Goal: Information Seeking & Learning: Learn about a topic

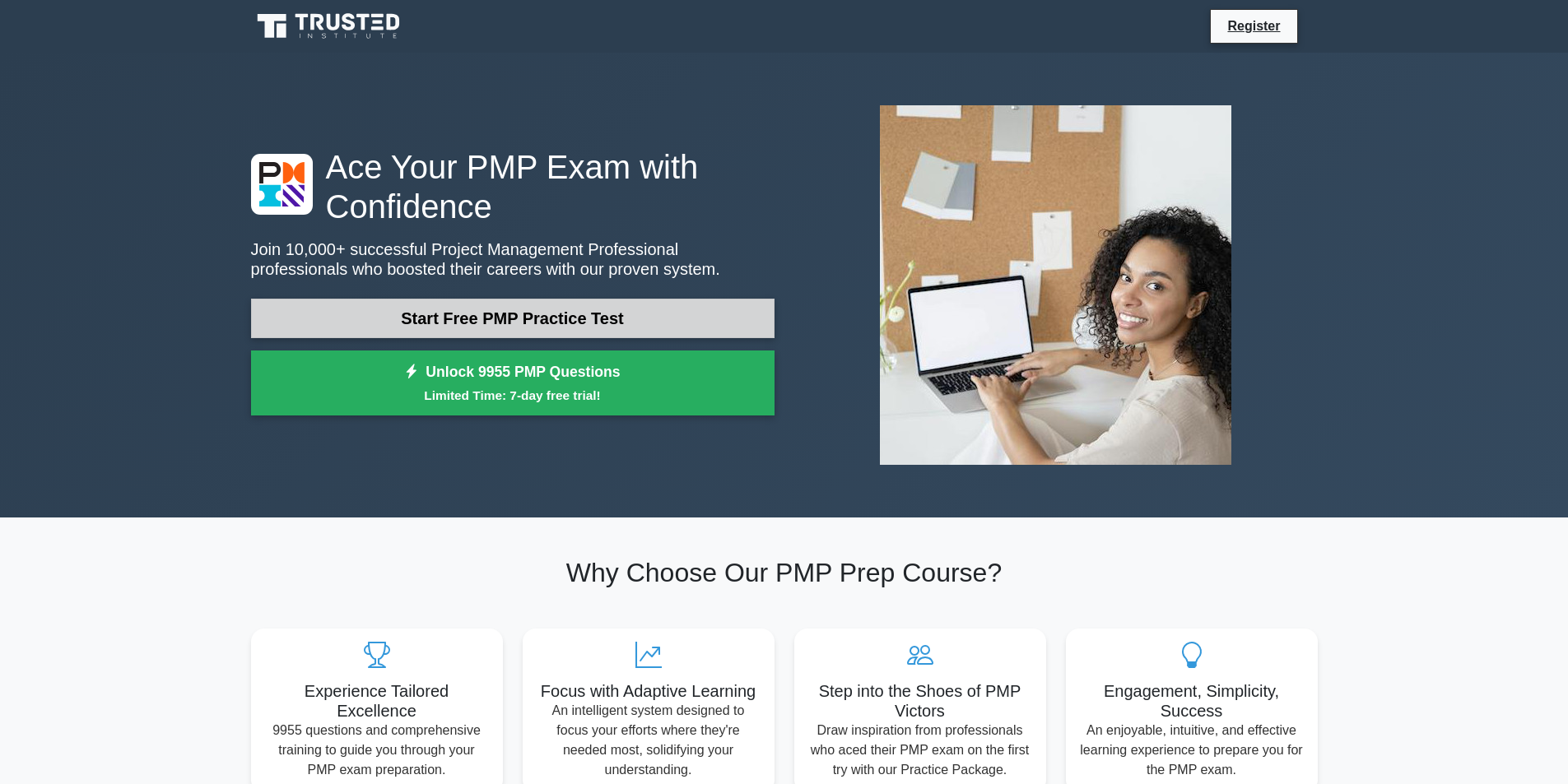
click at [679, 327] on link "Start Free PMP Practice Test" at bounding box center [513, 318] width 524 height 40
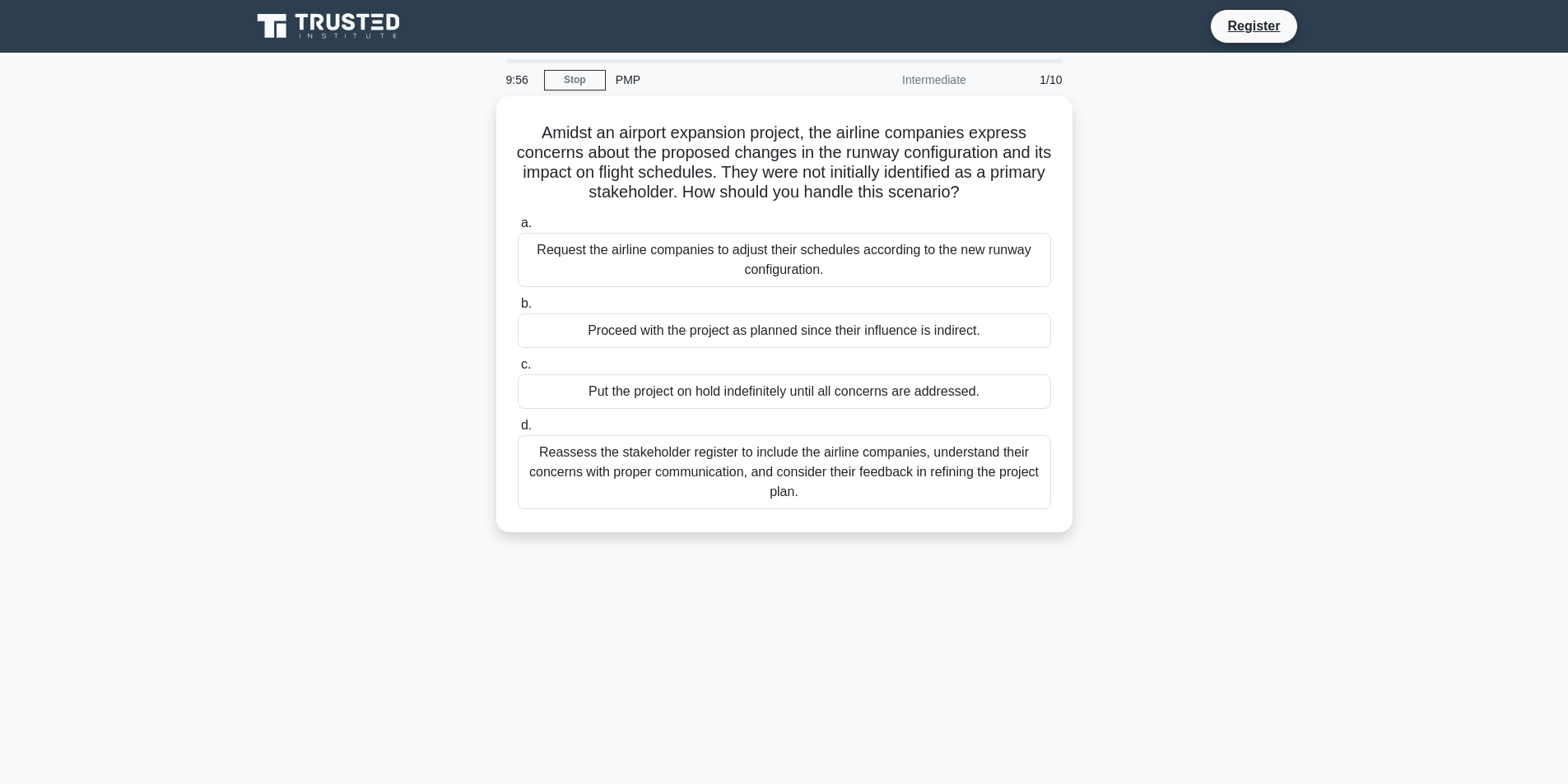
scroll to position [104, 0]
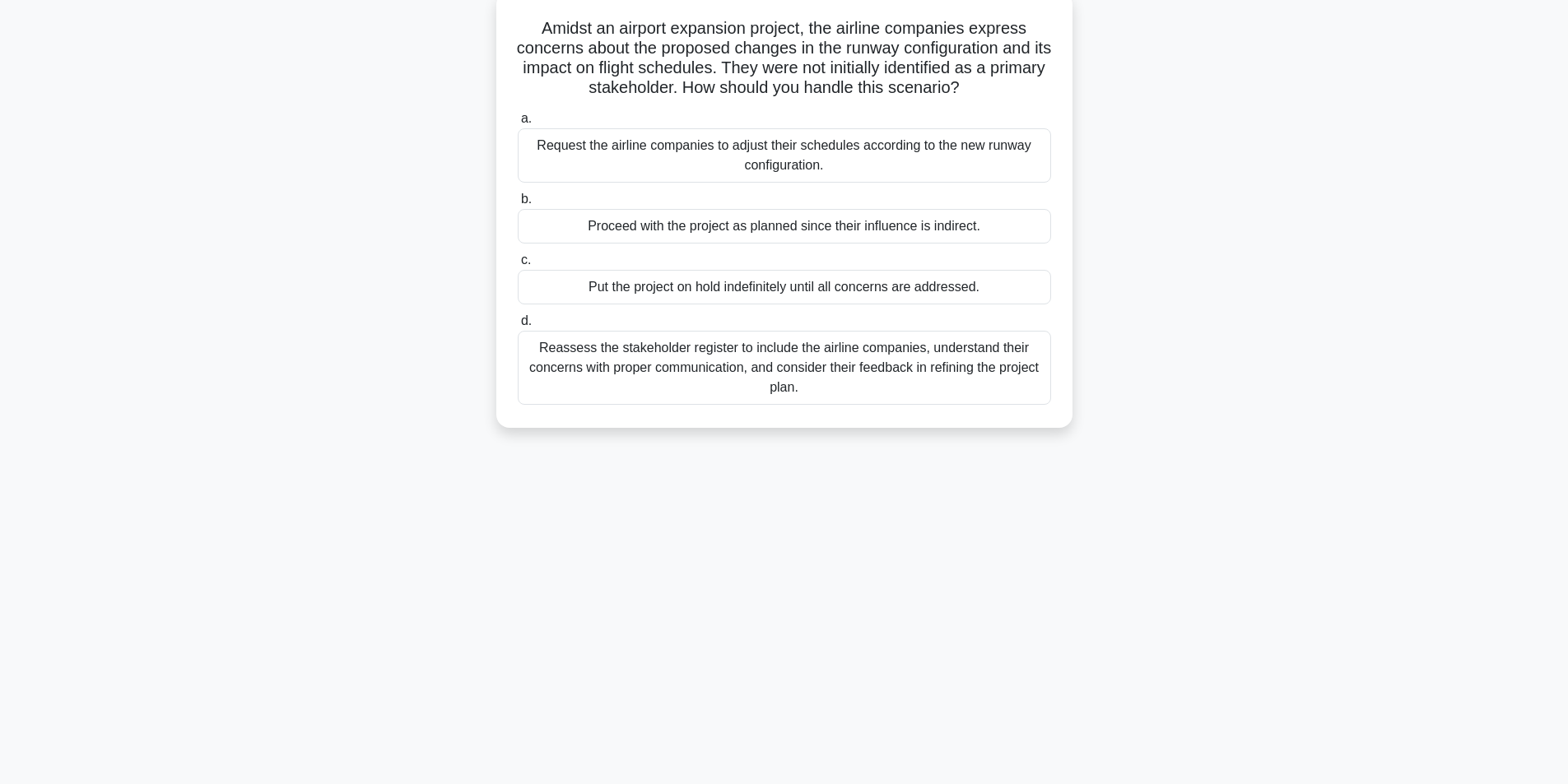
drag, startPoint x: 1201, startPoint y: 96, endPoint x: 1166, endPoint y: 87, distance: 36.1
click at [1166, 88] on div "Amidst an airport expansion project, the airline companies express concerns abo…" at bounding box center [784, 219] width 1086 height 456
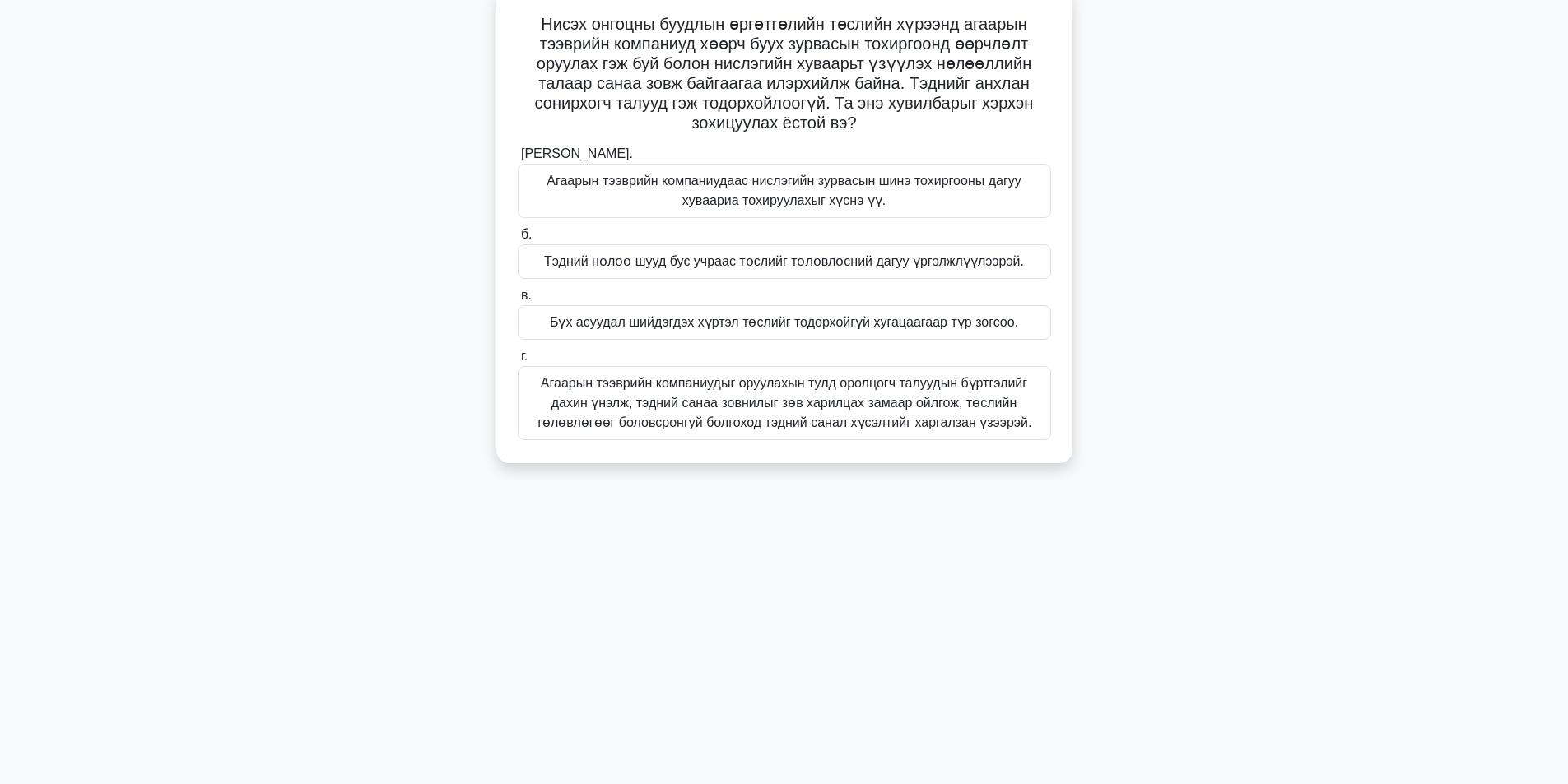
click at [727, 415] on font "Агаарын тээврийн компаниудыг оруулахын тулд оролцогч талуудын бүртгэлийг дахин …" at bounding box center [784, 403] width 495 height 53
click at [518, 362] on input "г. Агаарын тээврийн компаниудыг оруулахын тулд оролцогч талуудын бүртгэлийг дах…" at bounding box center [518, 357] width 0 height 11
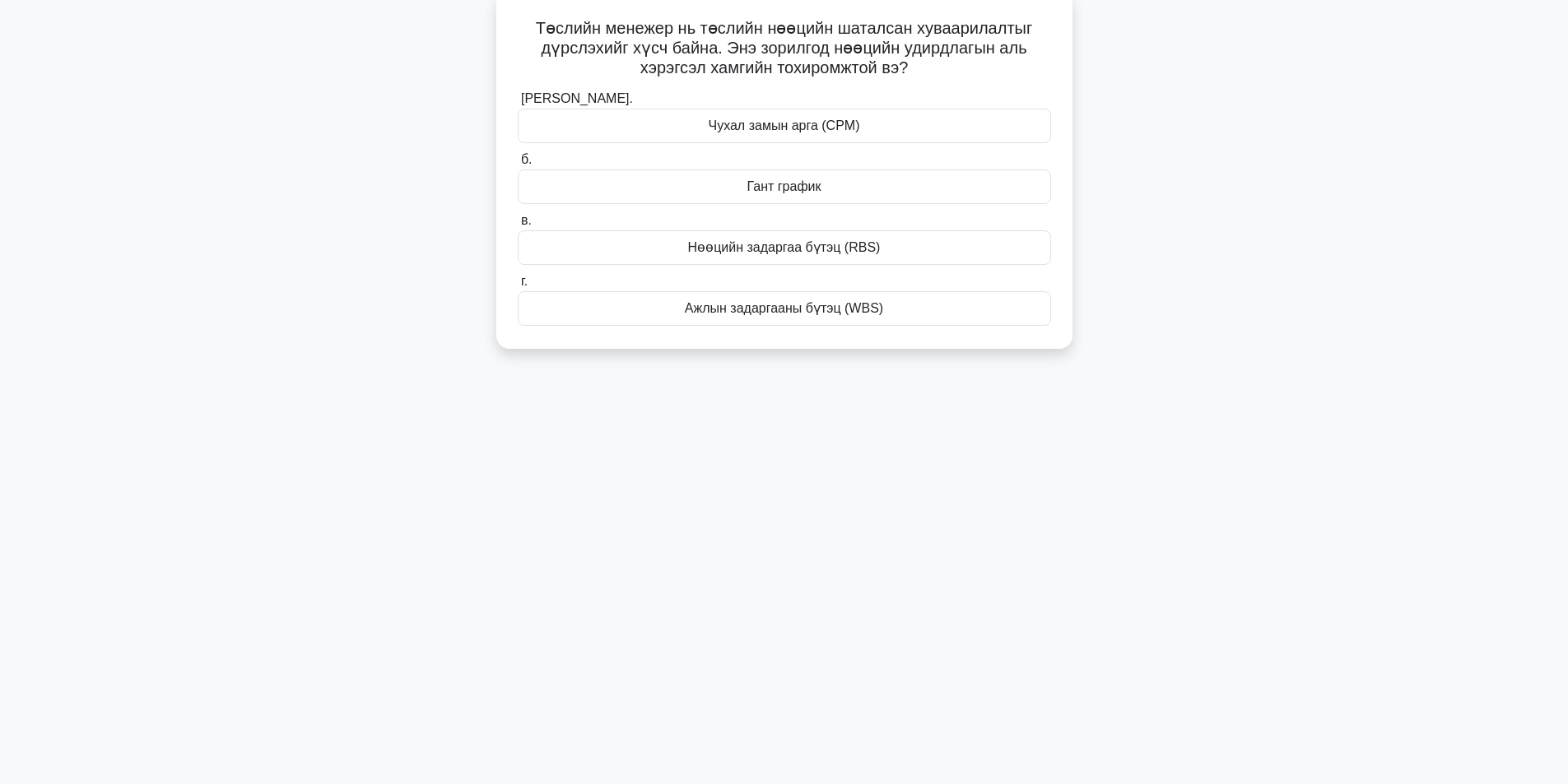
scroll to position [0, 0]
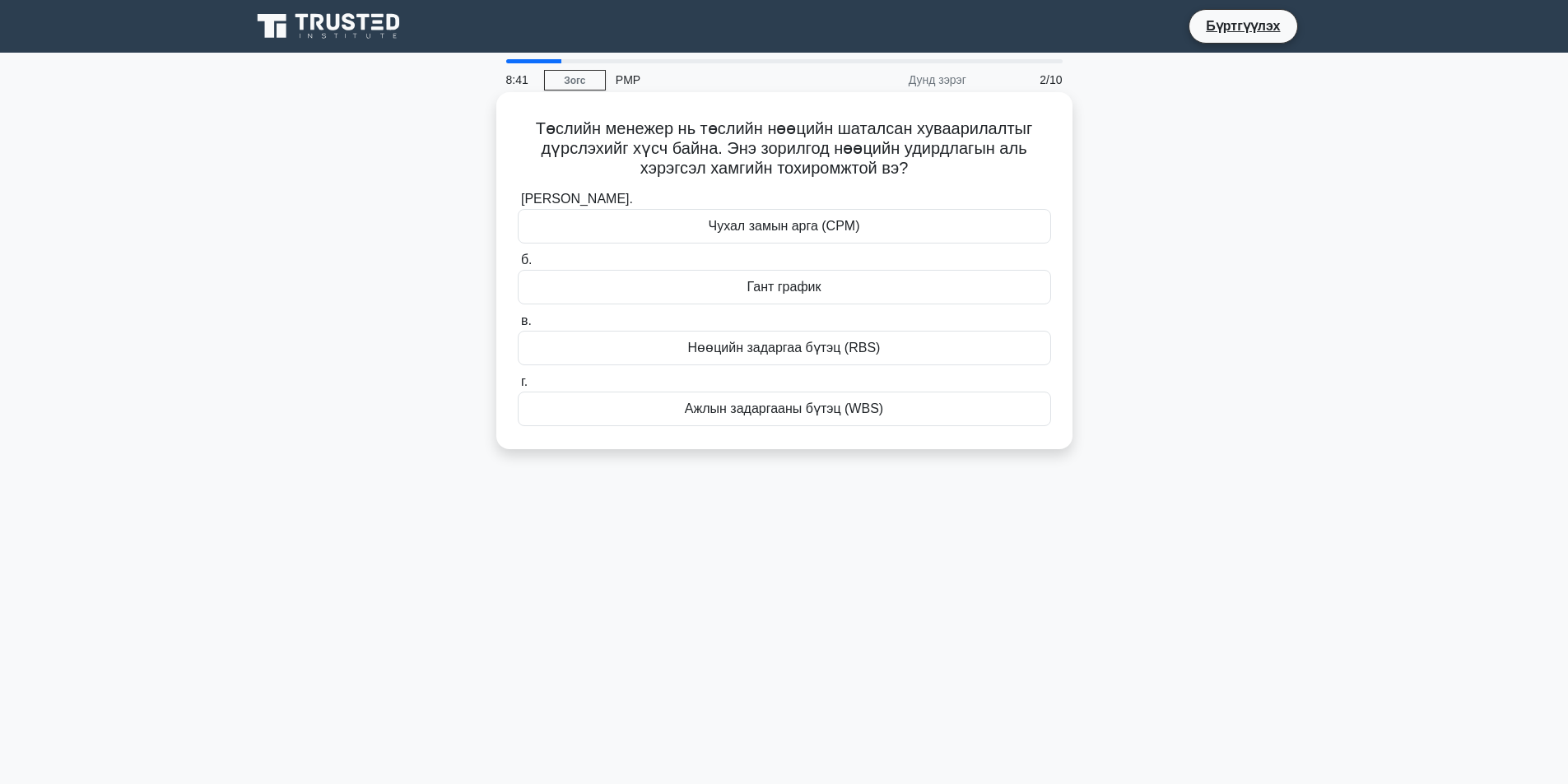
click at [859, 288] on div "Гант график" at bounding box center [784, 287] width 534 height 34
click at [518, 265] on input "б. Гант график" at bounding box center [518, 261] width 0 height 11
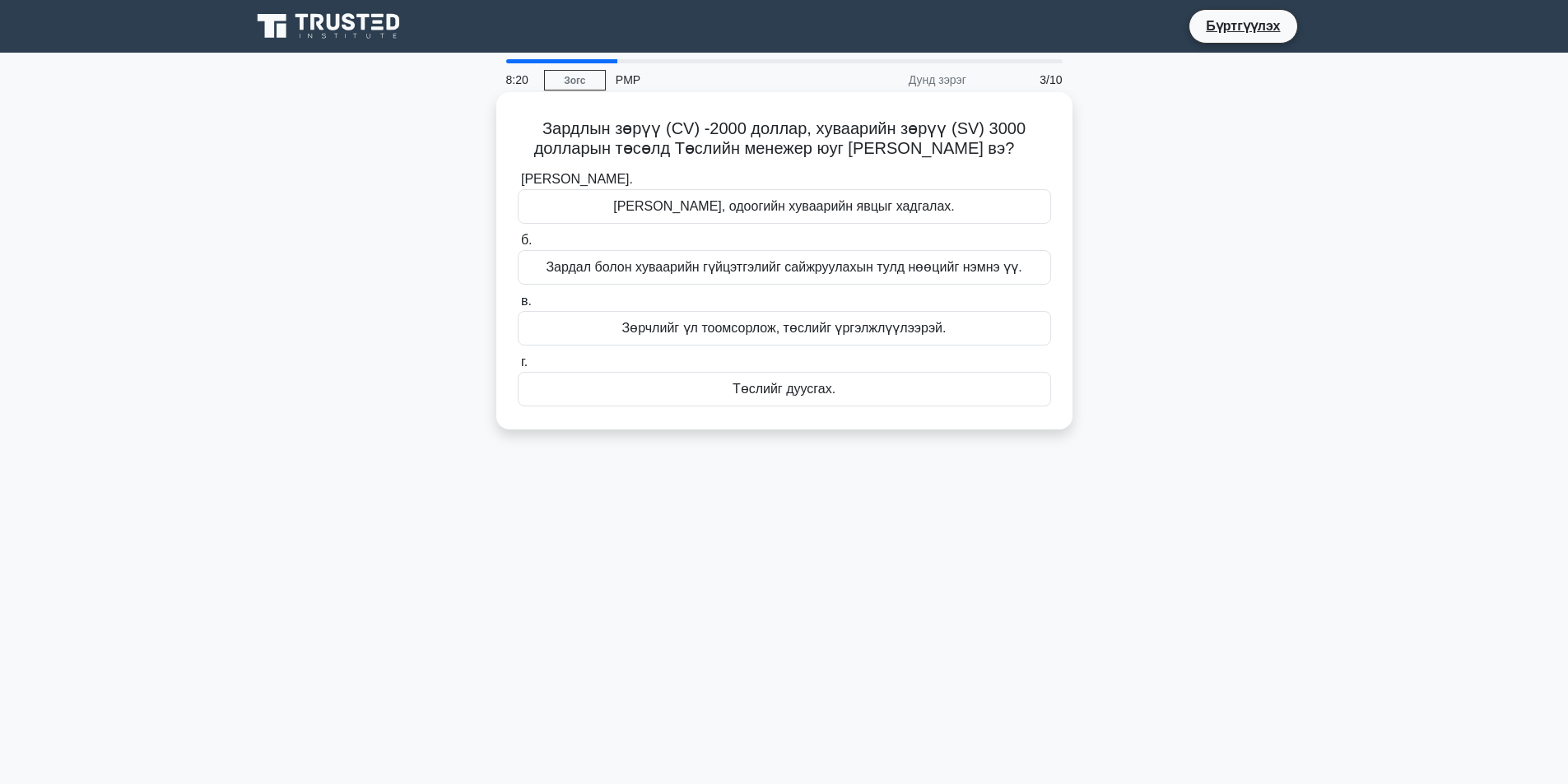
click at [767, 211] on font "Зардлыг хянаж, одоогийн хуваарийн явцыг хадгалах." at bounding box center [784, 205] width 342 height 14
click at [518, 185] on input "а. Зардлыг хянаж, одоогийн хуваарийн явцыг хадгалах." at bounding box center [518, 180] width 0 height 11
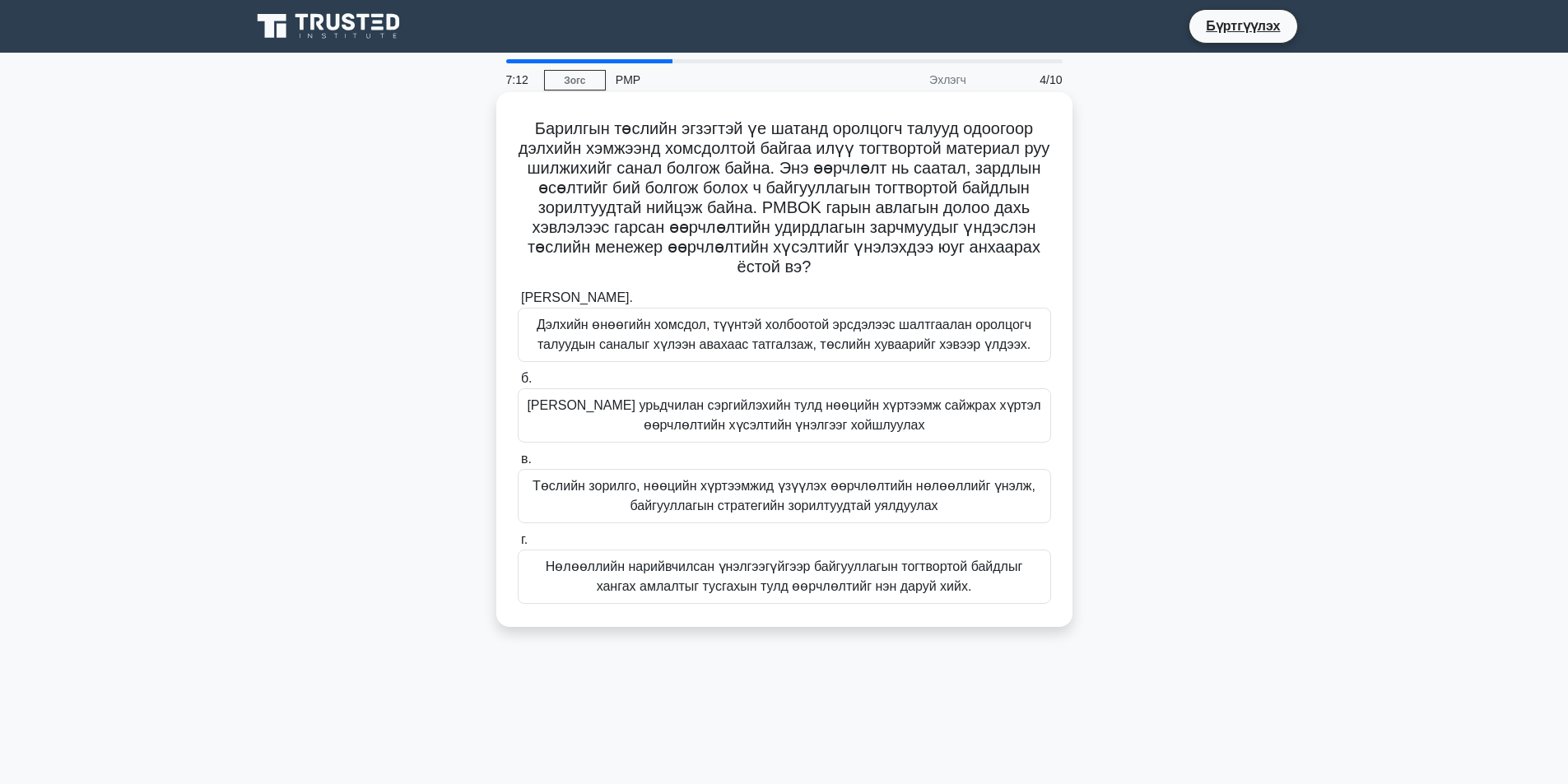
click at [831, 491] on font "Төслийн зорилго, нөөцийн хүртээмжид үзүүлэх өөрчлөлтийн нөлөөллийг үнэлж, байгу…" at bounding box center [784, 496] width 502 height 34
click at [518, 464] on input "в. Төслийн зорилго, нөөцийн хүртээмжид үзүүлэх өөрчлөлтийн нөлөөллийг үнэлж, ба…" at bounding box center [518, 460] width 0 height 11
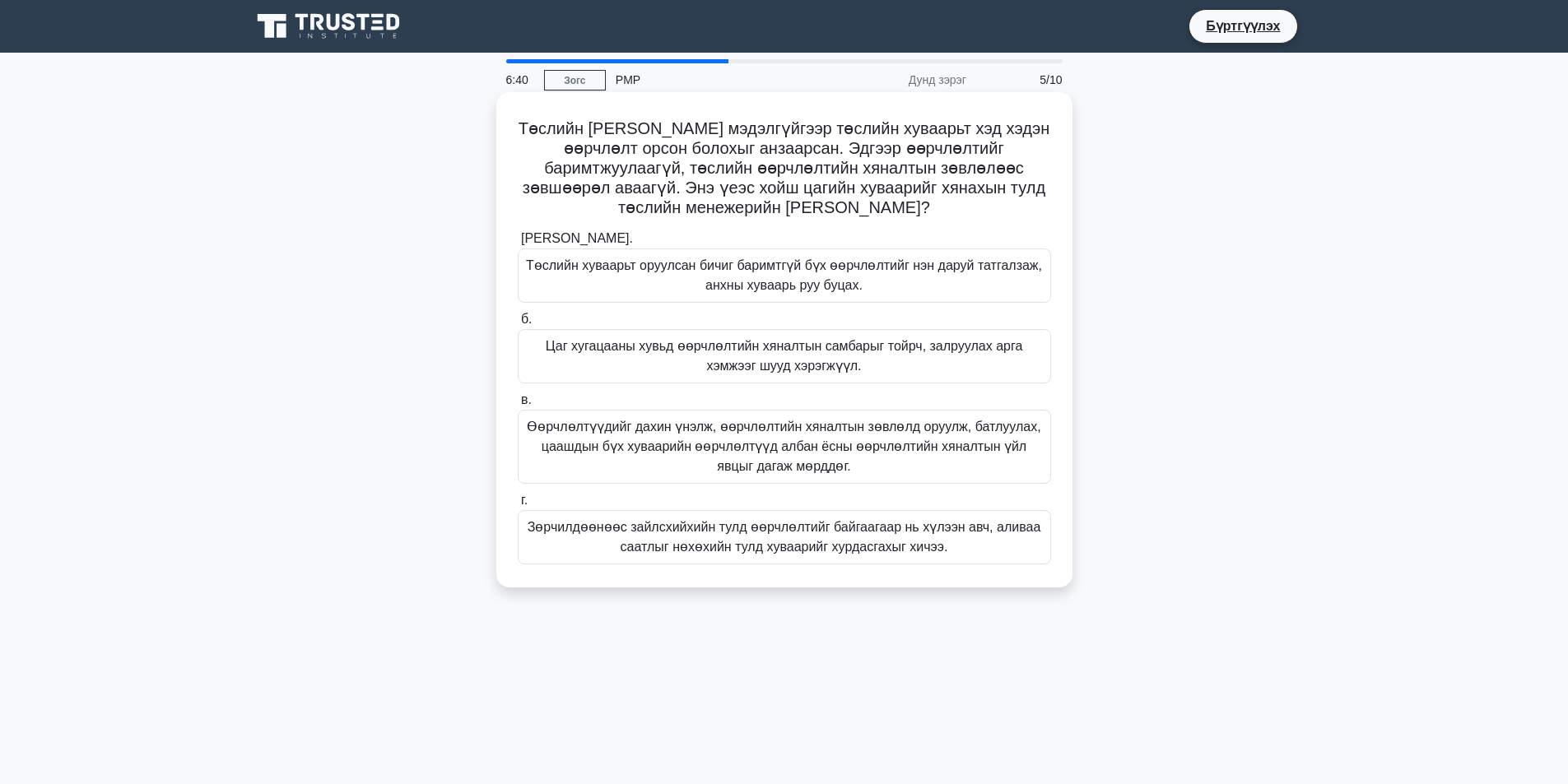
click at [679, 440] on font "Өөрчлөлтүүдийг дахин үнэлж, өөрчлөлтийн хяналтын зөвлөлд оруулж, батлуулах, цаа…" at bounding box center [783, 446] width 513 height 53
click at [518, 405] on input "в. Өөрчлөлтүүдийг дахин үнэлж, өөрчлөлтийн хяналтын зөвлөлд оруулж, батлуулах, …" at bounding box center [518, 401] width 0 height 11
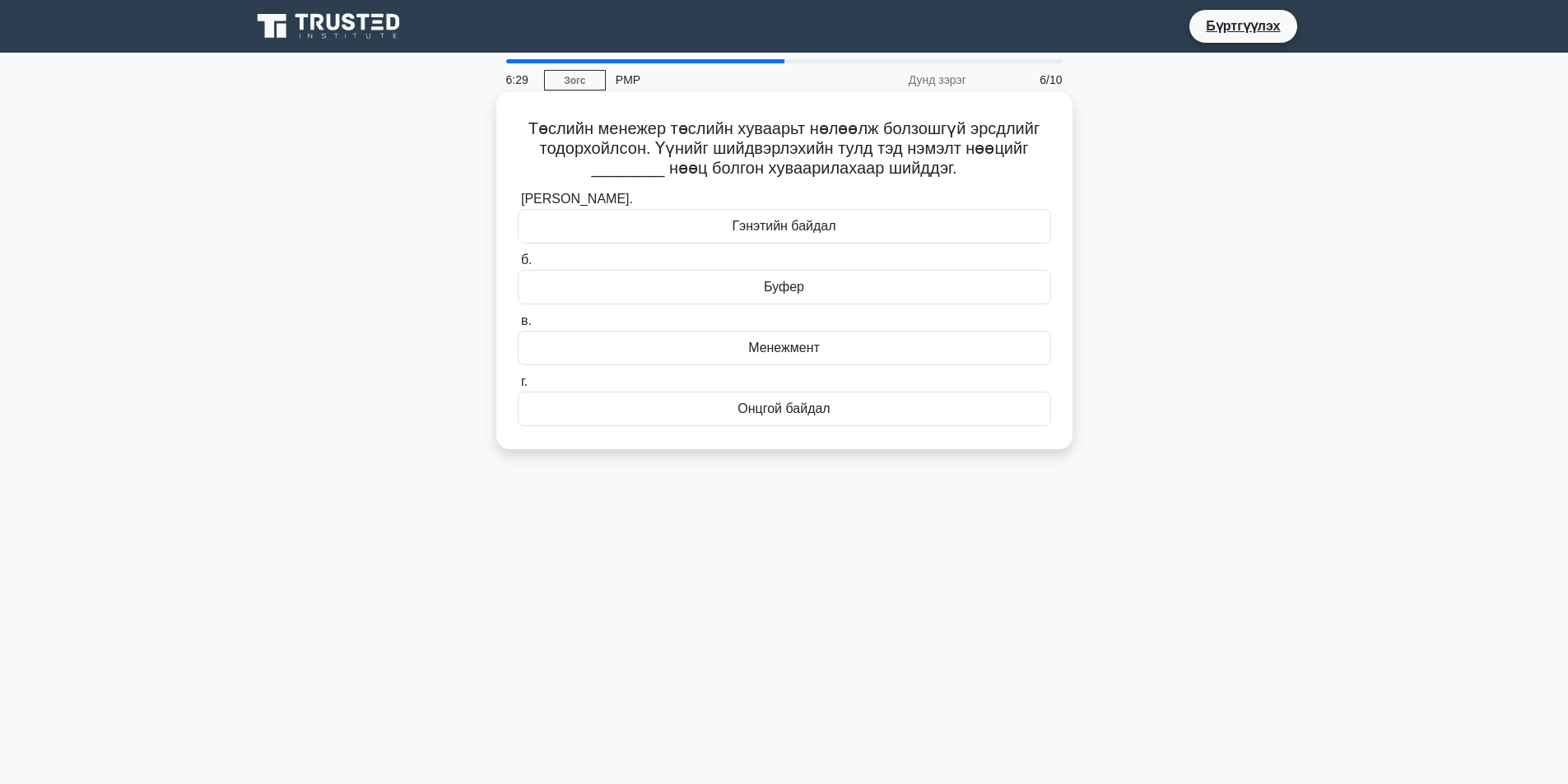
click at [812, 289] on div "Буфер" at bounding box center [784, 287] width 534 height 34
click at [518, 265] on input "б. Буфер" at bounding box center [518, 261] width 0 height 11
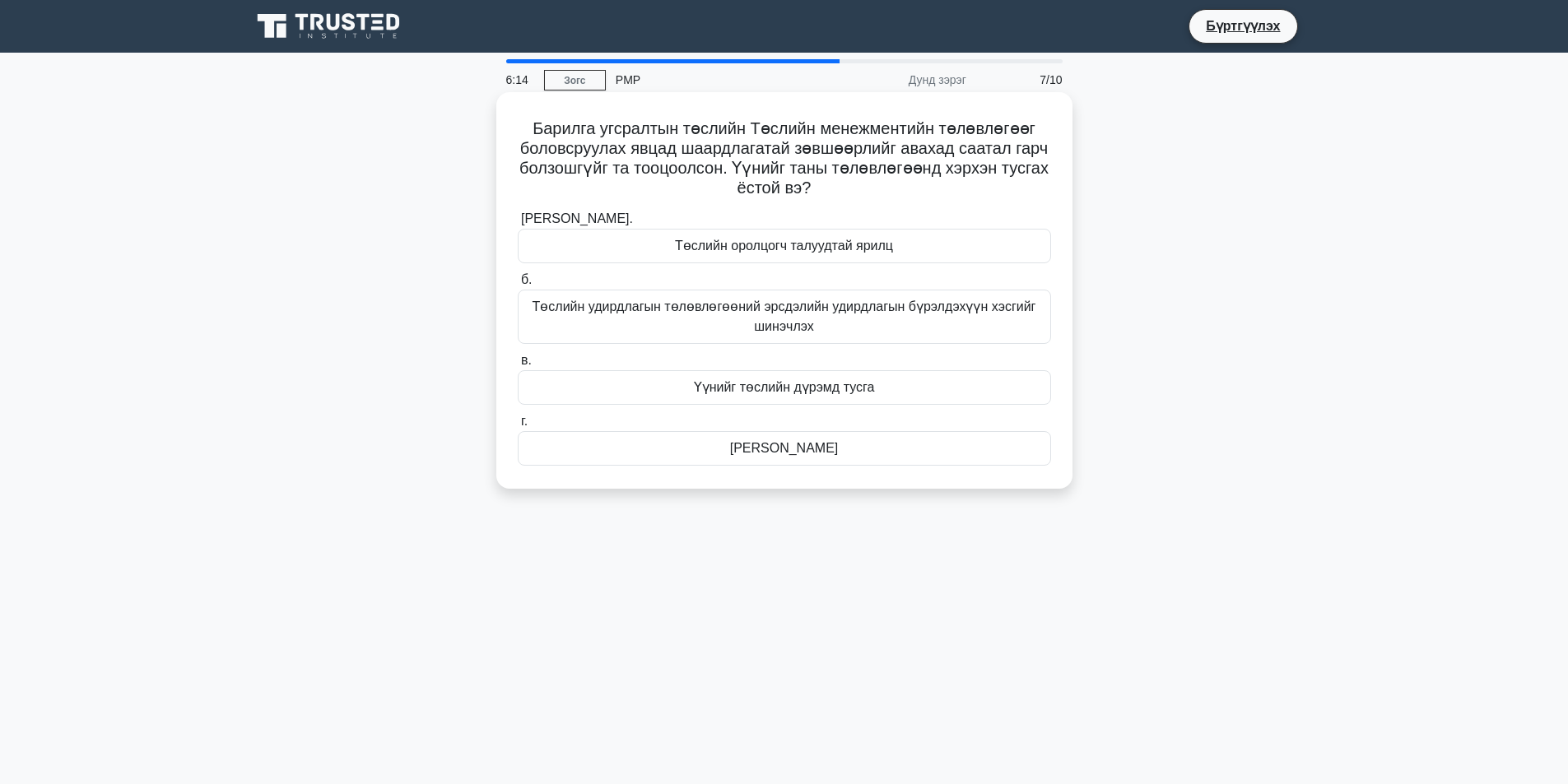
click at [855, 321] on font "Төслийн удирдлагын төлөвлөгөөний эрсдэлийн удирдлагын бүрэлдэхүүн хэсгийг шинэч…" at bounding box center [784, 316] width 518 height 40
click at [518, 286] on input "б. Төслийн удирдлагын төлөвлөгөөний эрсдэлийн удирдлагын бүрэлдэхүүн хэсгийг ши…" at bounding box center [518, 280] width 0 height 11
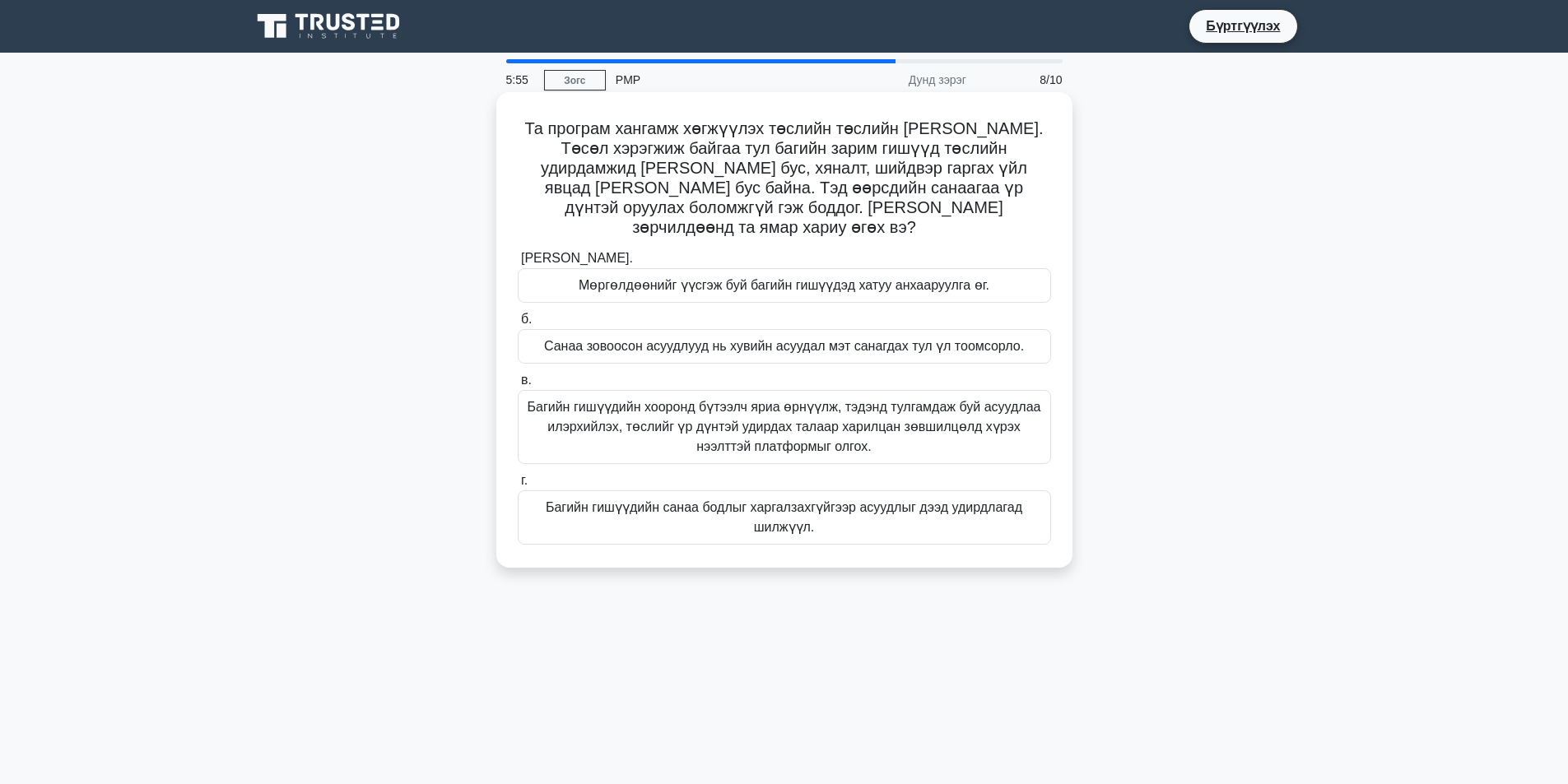
click at [715, 427] on font "Багийн гишүүдийн хооронд бүтээлч яриа өрнүүлж, тэдэнд тулгамдаж буй асуудлаа ил…" at bounding box center [784, 427] width 513 height 53
click at [518, 386] on input "в. Багийн гишүүдийн хооронд бүтээлч яриа өрнүүлж, тэдэнд тулгамдаж буй асуудлаа…" at bounding box center [518, 380] width 0 height 11
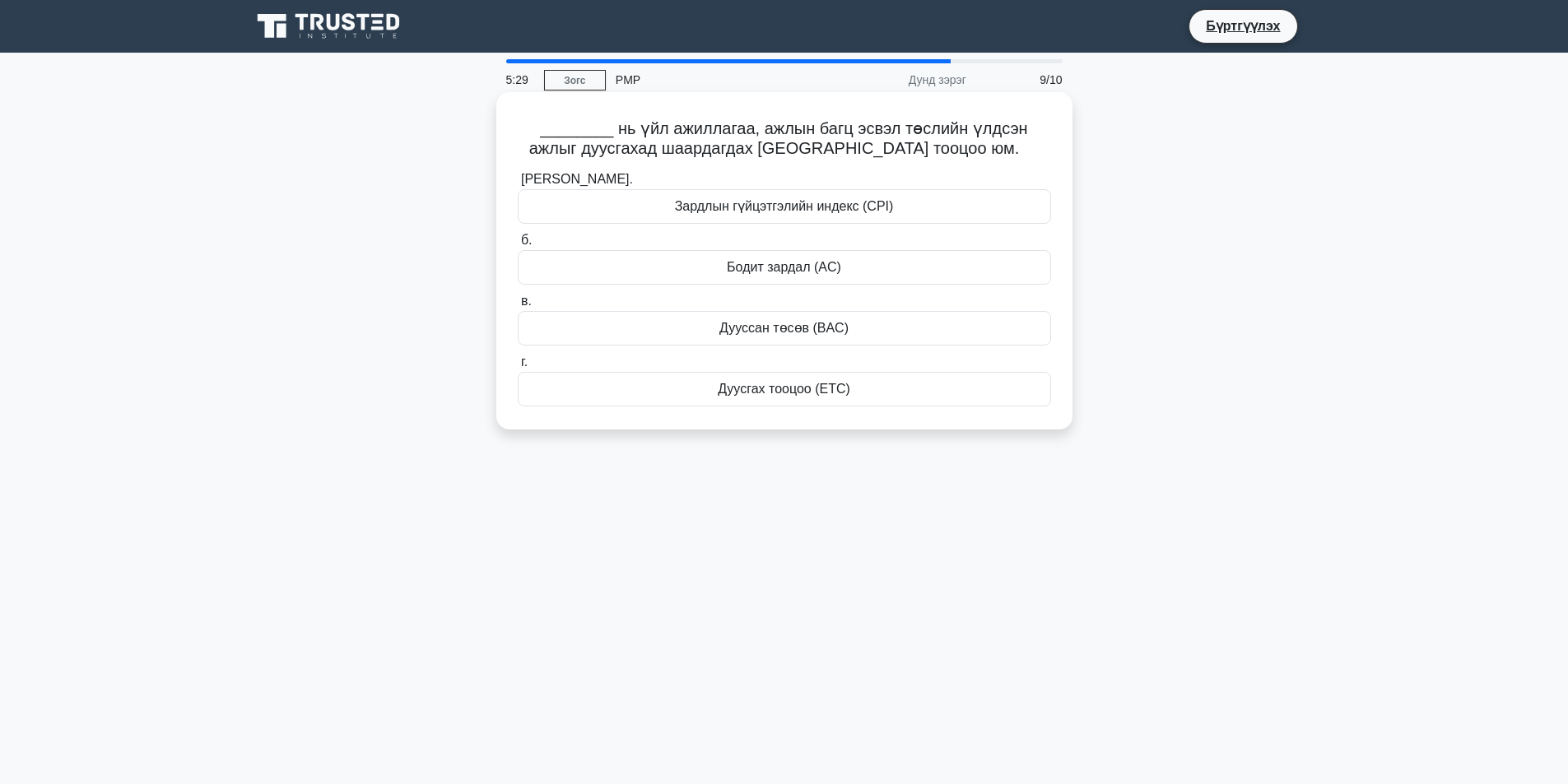
click at [820, 213] on font "Зардлын гүйцэтгэлийн индекс (CPI)" at bounding box center [784, 205] width 218 height 14
click at [518, 185] on input "а. Зардлын гүйцэтгэлийн индекс (CPI)" at bounding box center [518, 180] width 0 height 11
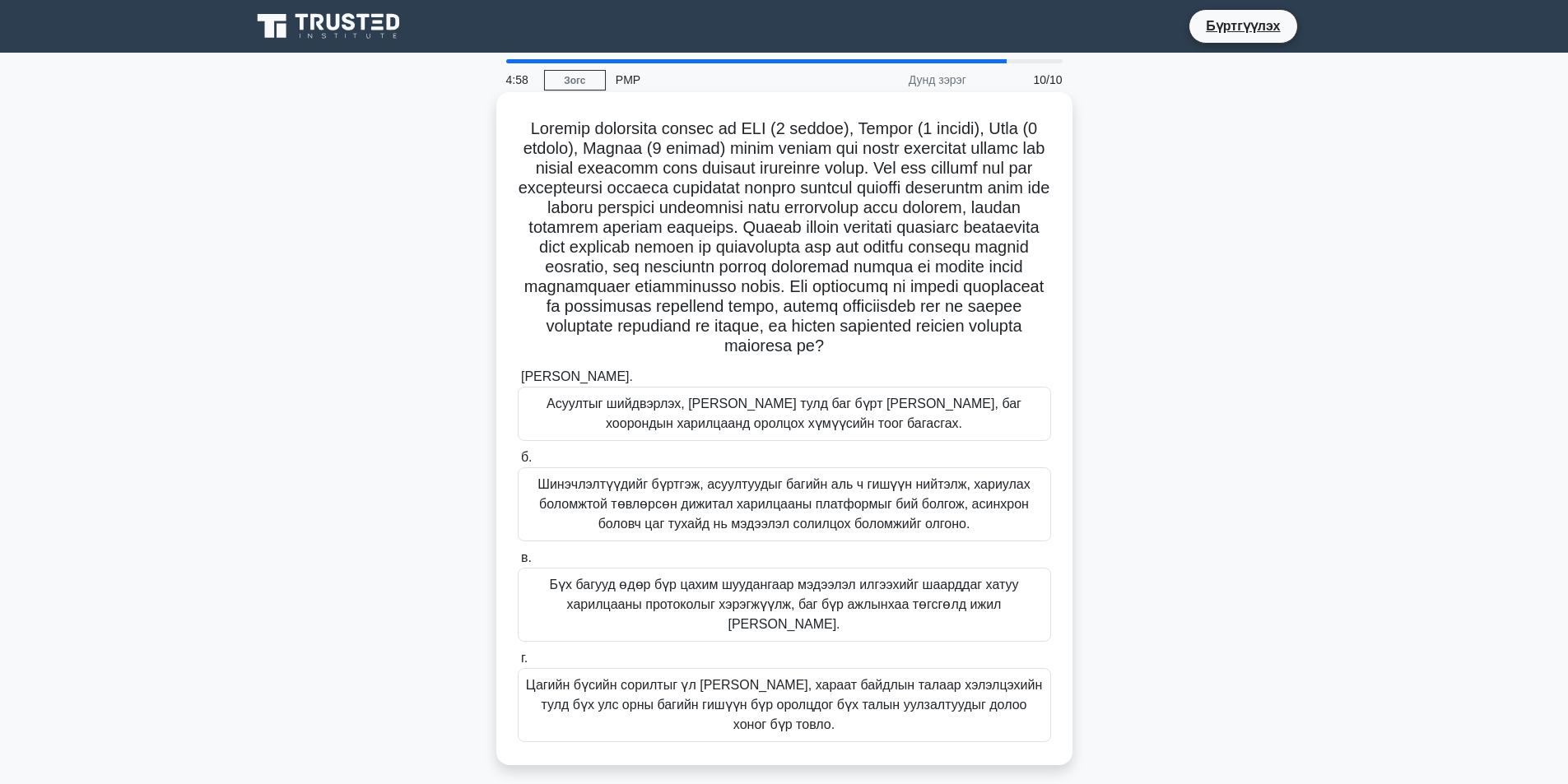
scroll to position [104, 0]
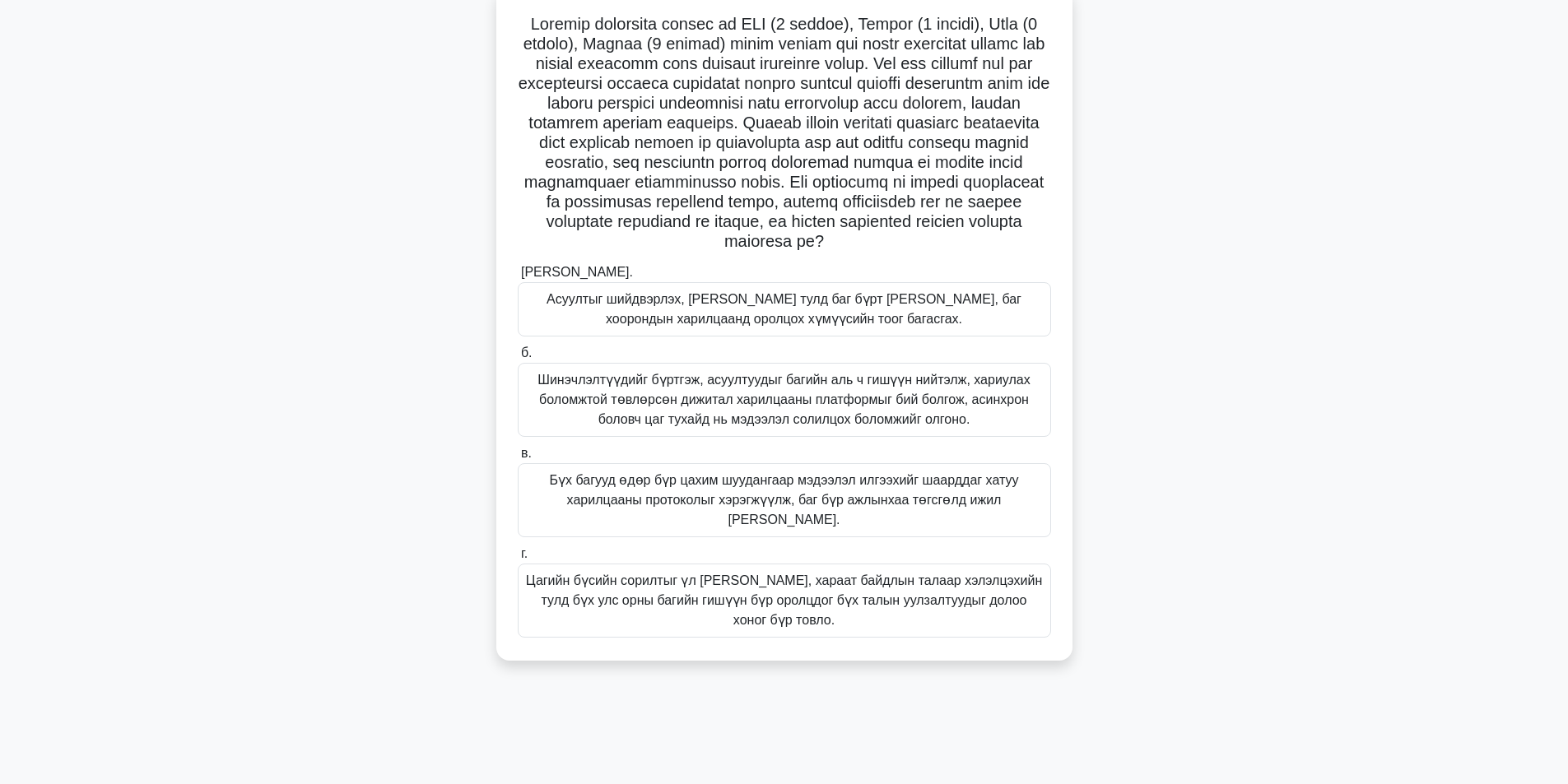
click at [707, 630] on font "Цагийн бүсийн сорилтыг үл харгалзан ахиц дэвшил, хараат байдлын талаар хэлэлцэх…" at bounding box center [784, 601] width 518 height 59
click at [518, 559] on input "г. Цагийн бүсийн сорилтыг үл харгалзан ахиц дэвшил, хараат байдлын талаар хэлэл…" at bounding box center [518, 554] width 0 height 11
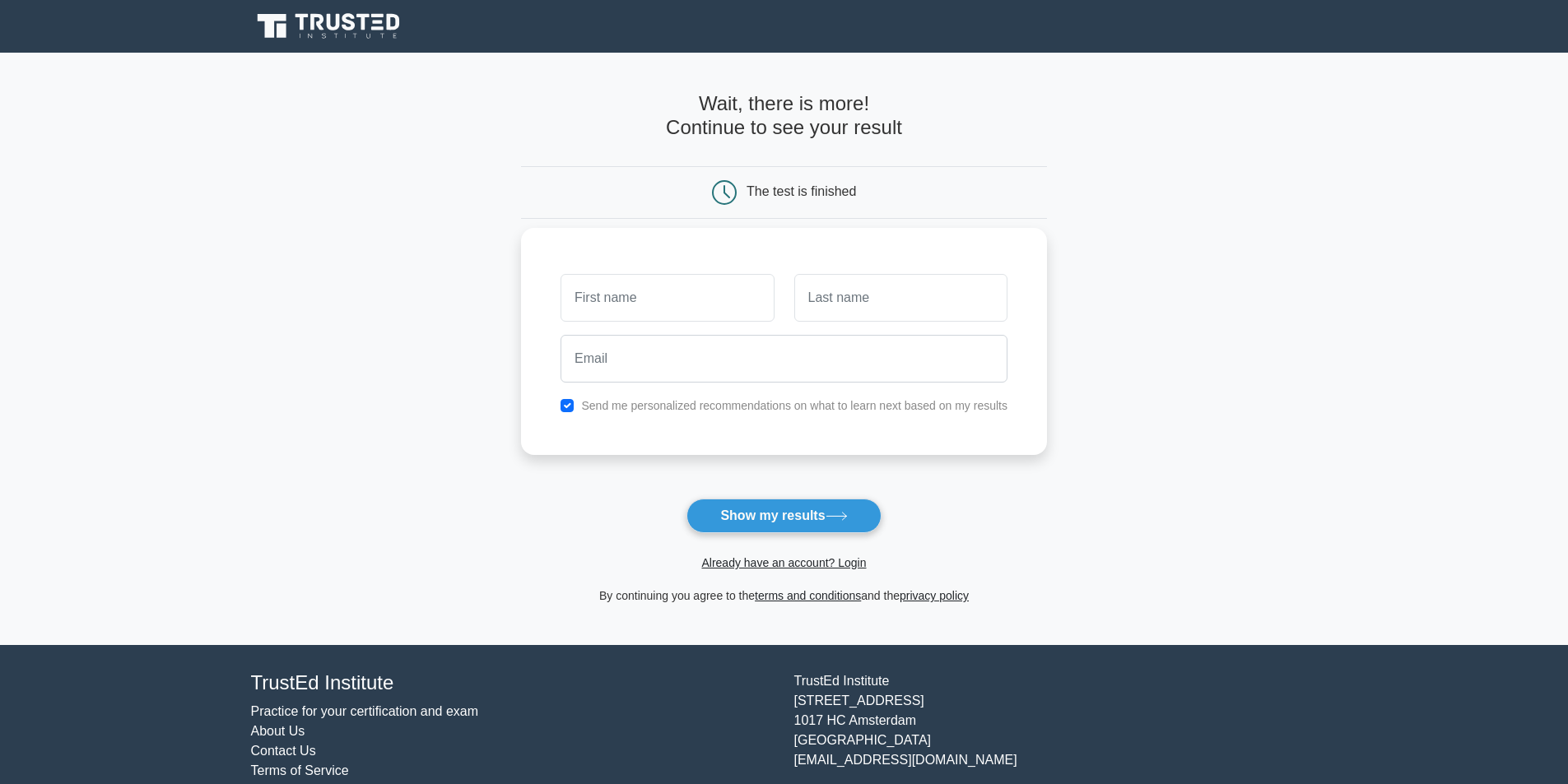
click at [699, 305] on input "text" at bounding box center [666, 298] width 213 height 48
type input "Orgil"
type input "bold"
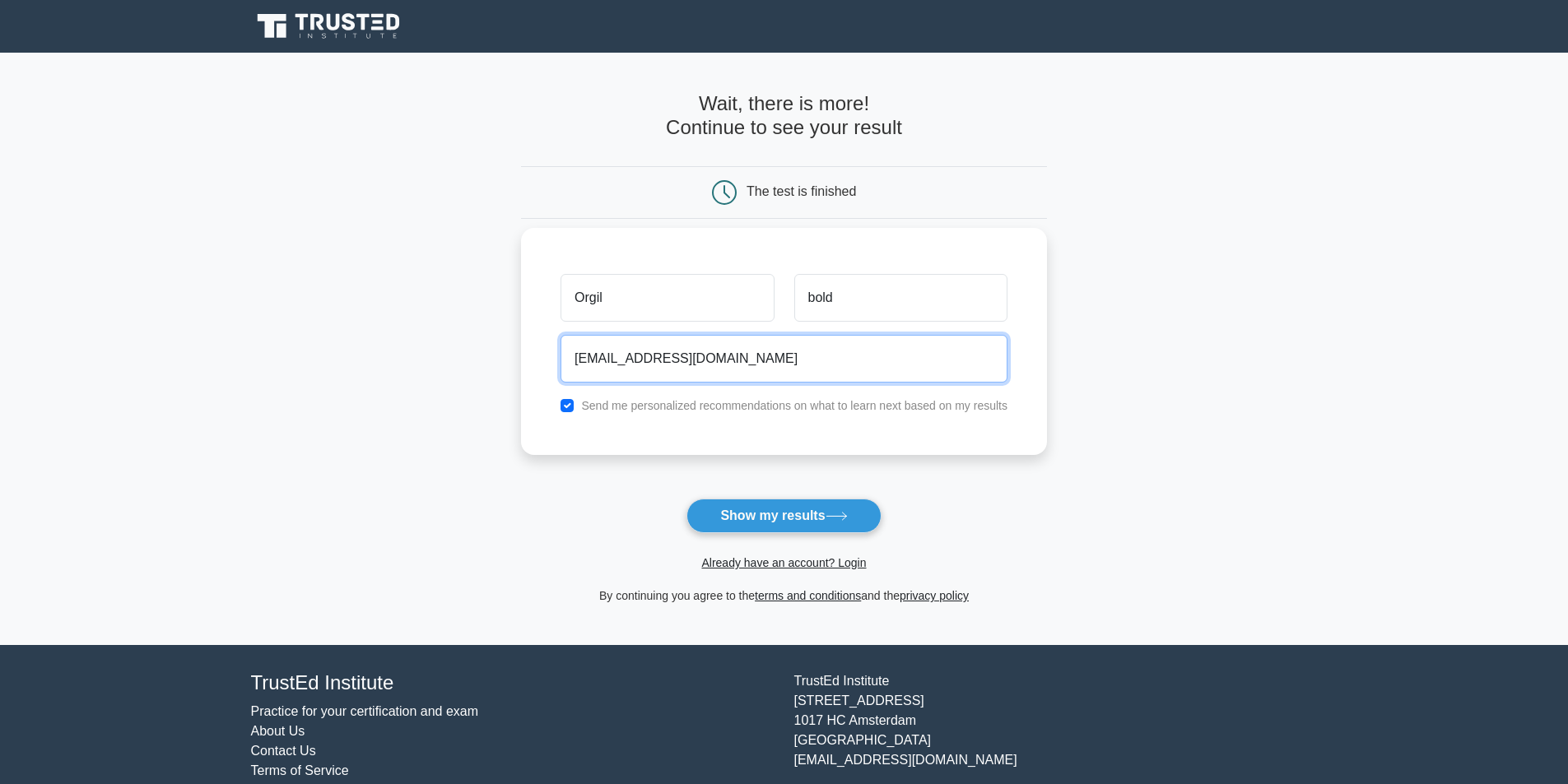
type input "Exrp02@gmail.com"
click at [687, 498] on button "Show my results" at bounding box center [784, 515] width 195 height 34
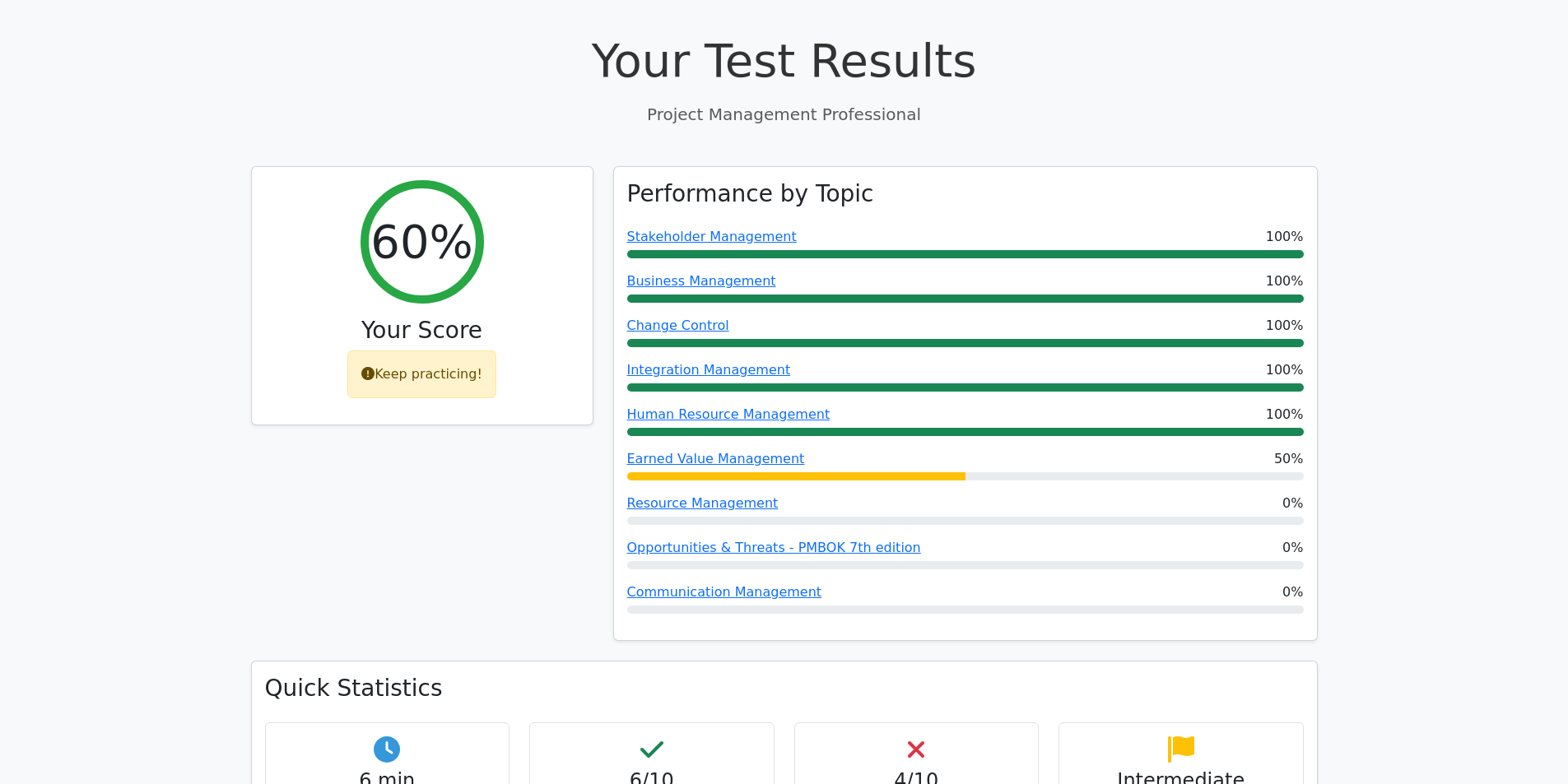
scroll to position [767, 0]
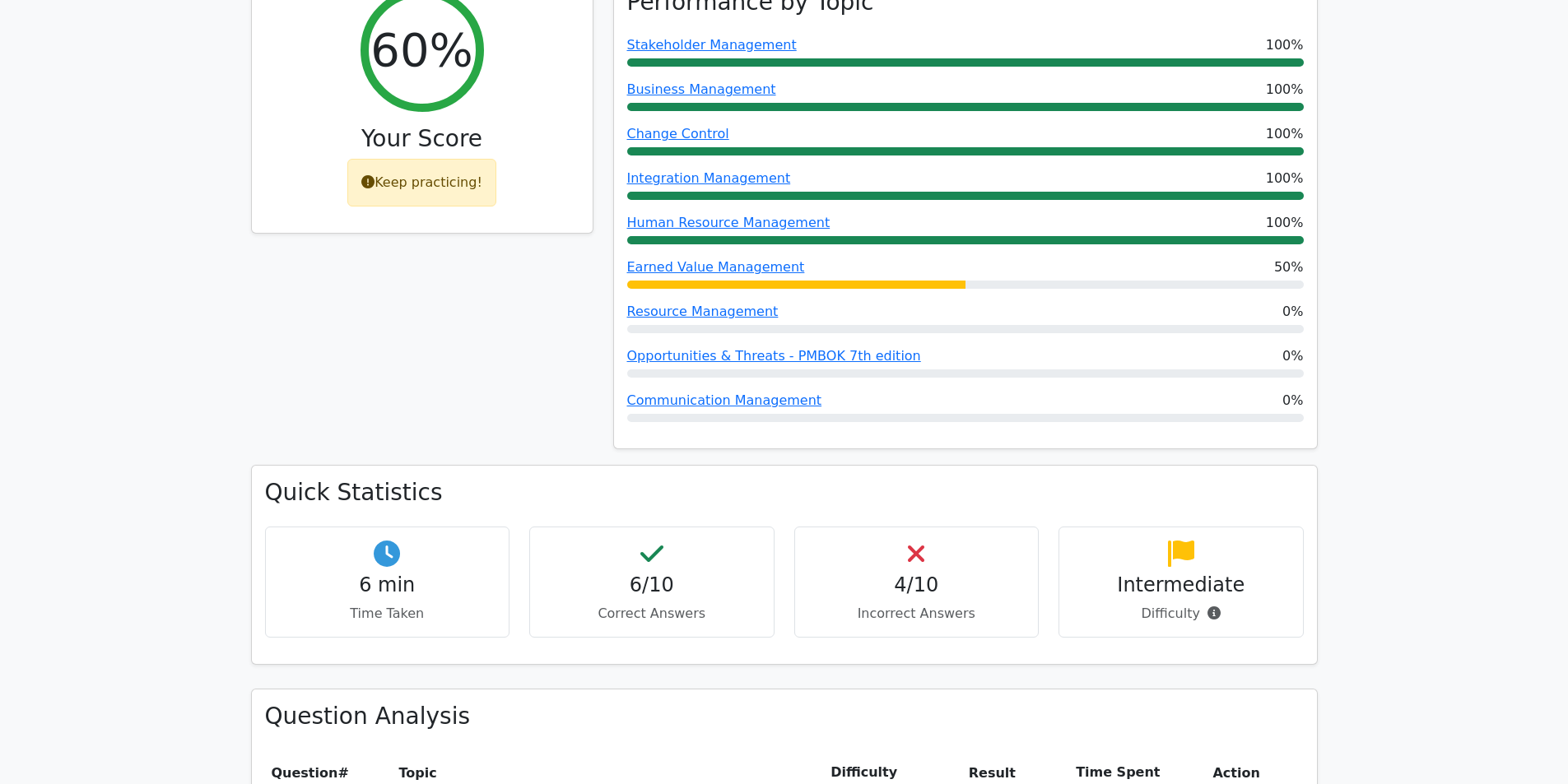
click at [933, 526] on div "4/10 Incorrect Answers" at bounding box center [917, 581] width 245 height 111
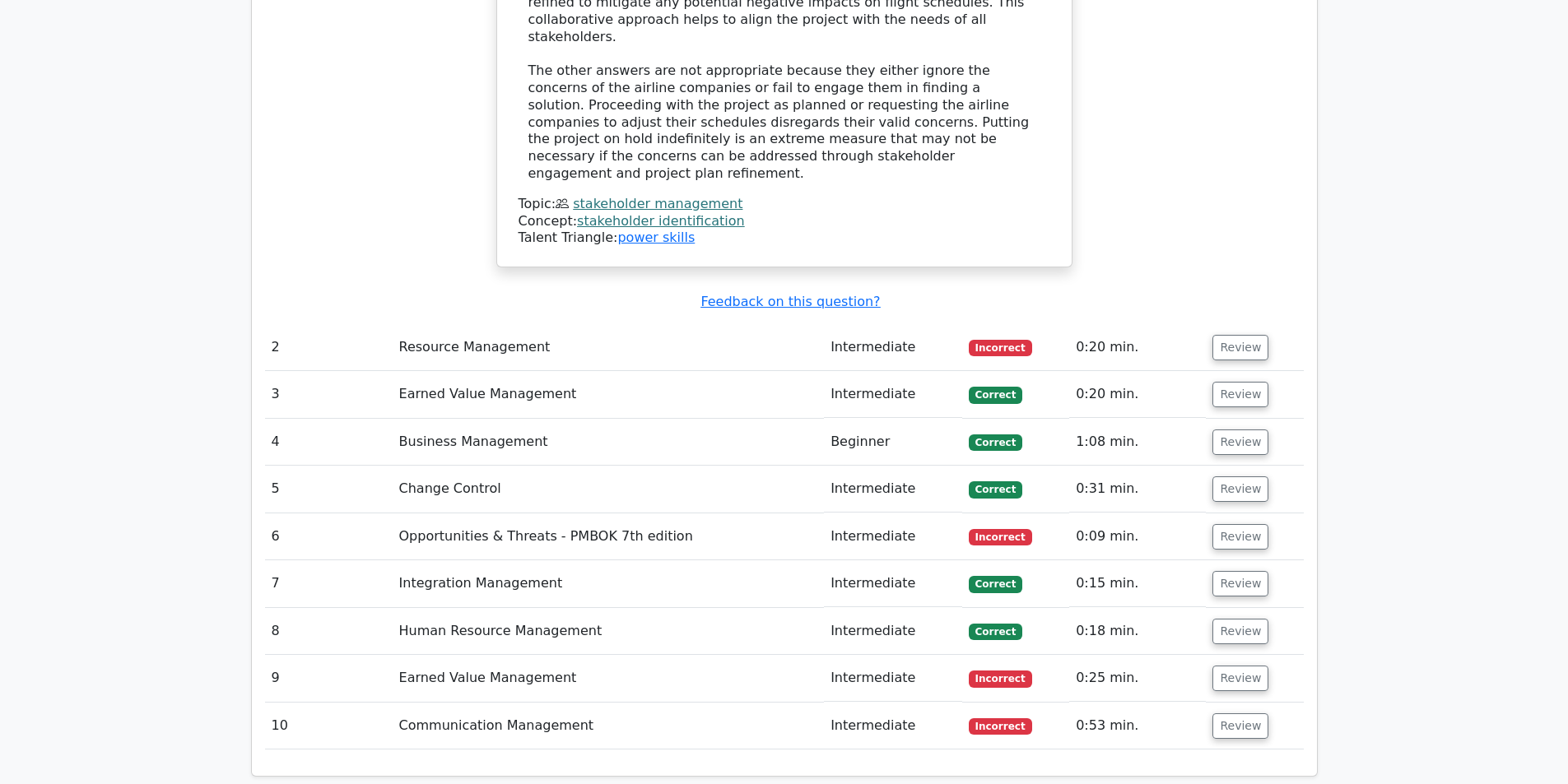
scroll to position [2303, 0]
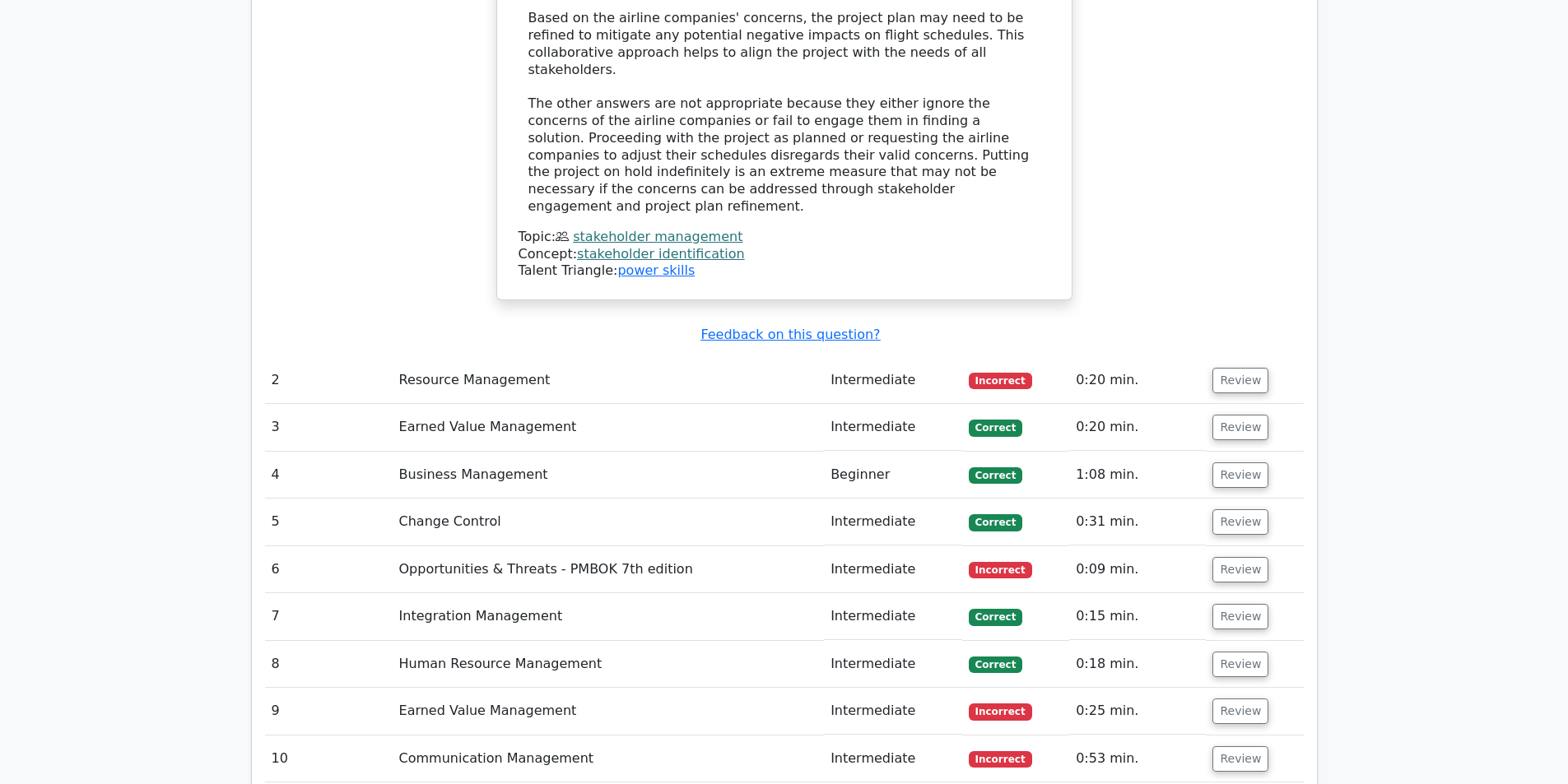
click at [502, 357] on td "Resource Management" at bounding box center [608, 380] width 432 height 47
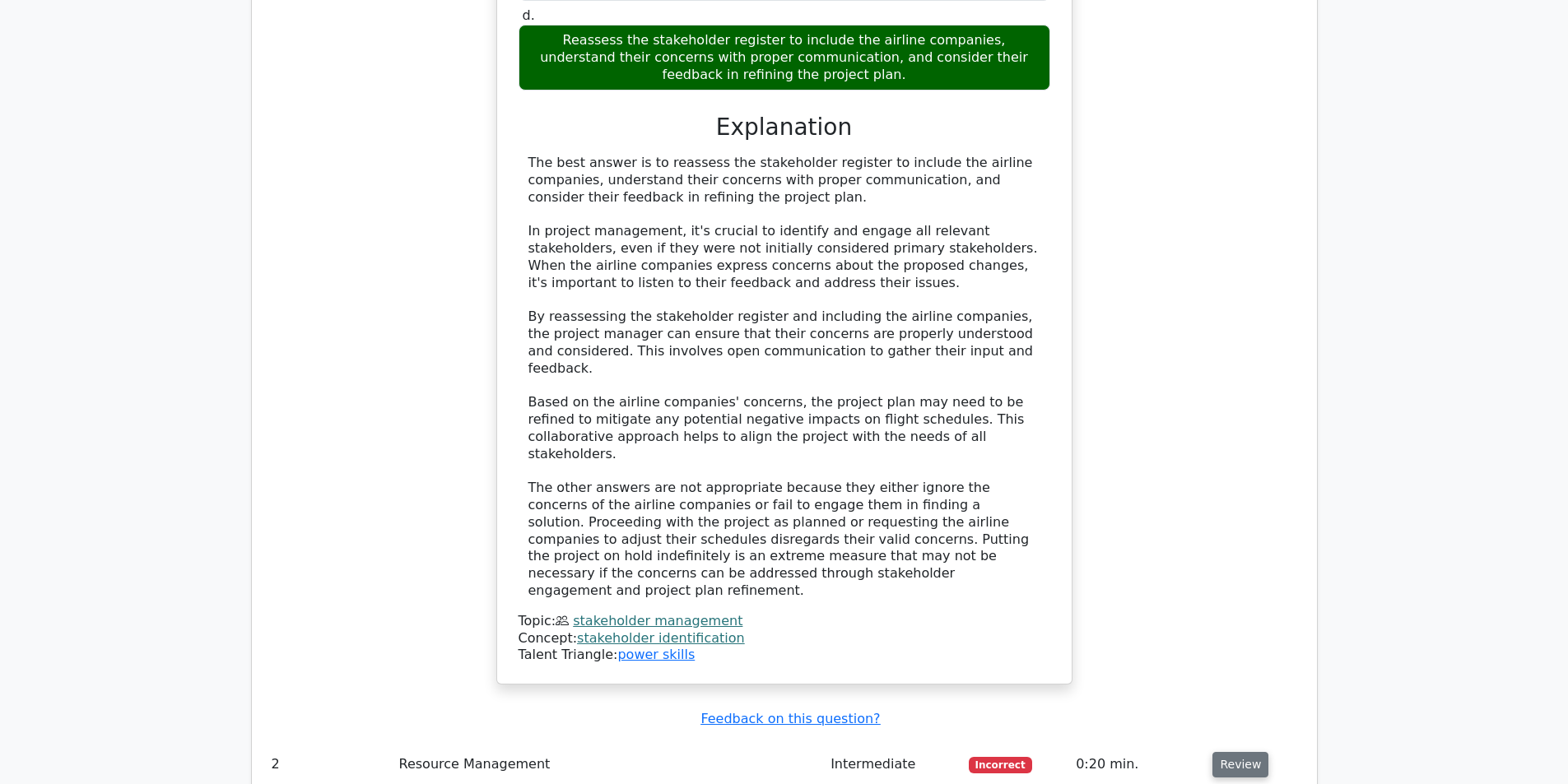
click at [1223, 752] on button "Review" at bounding box center [1240, 765] width 56 height 26
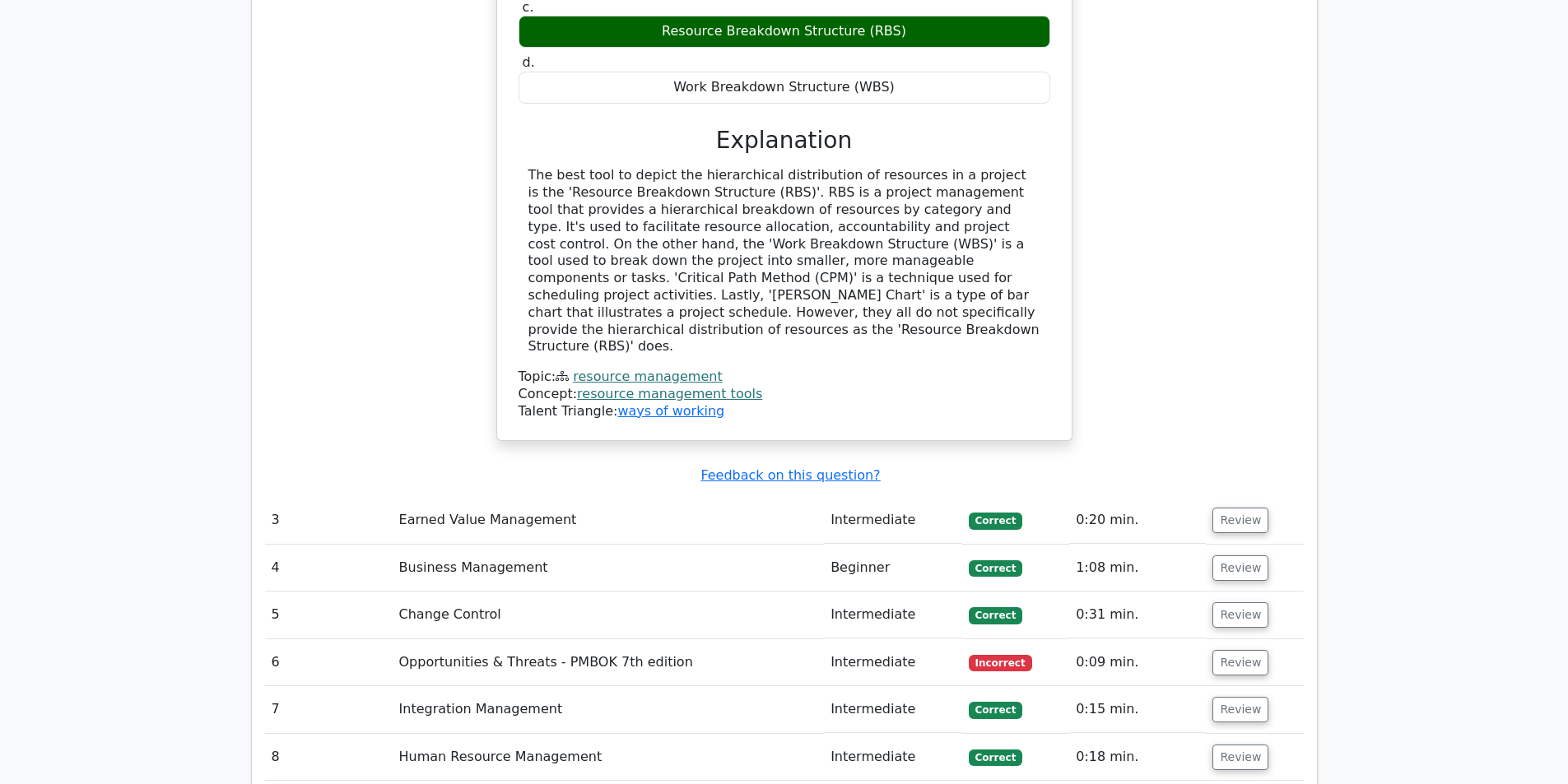
scroll to position [3071, 0]
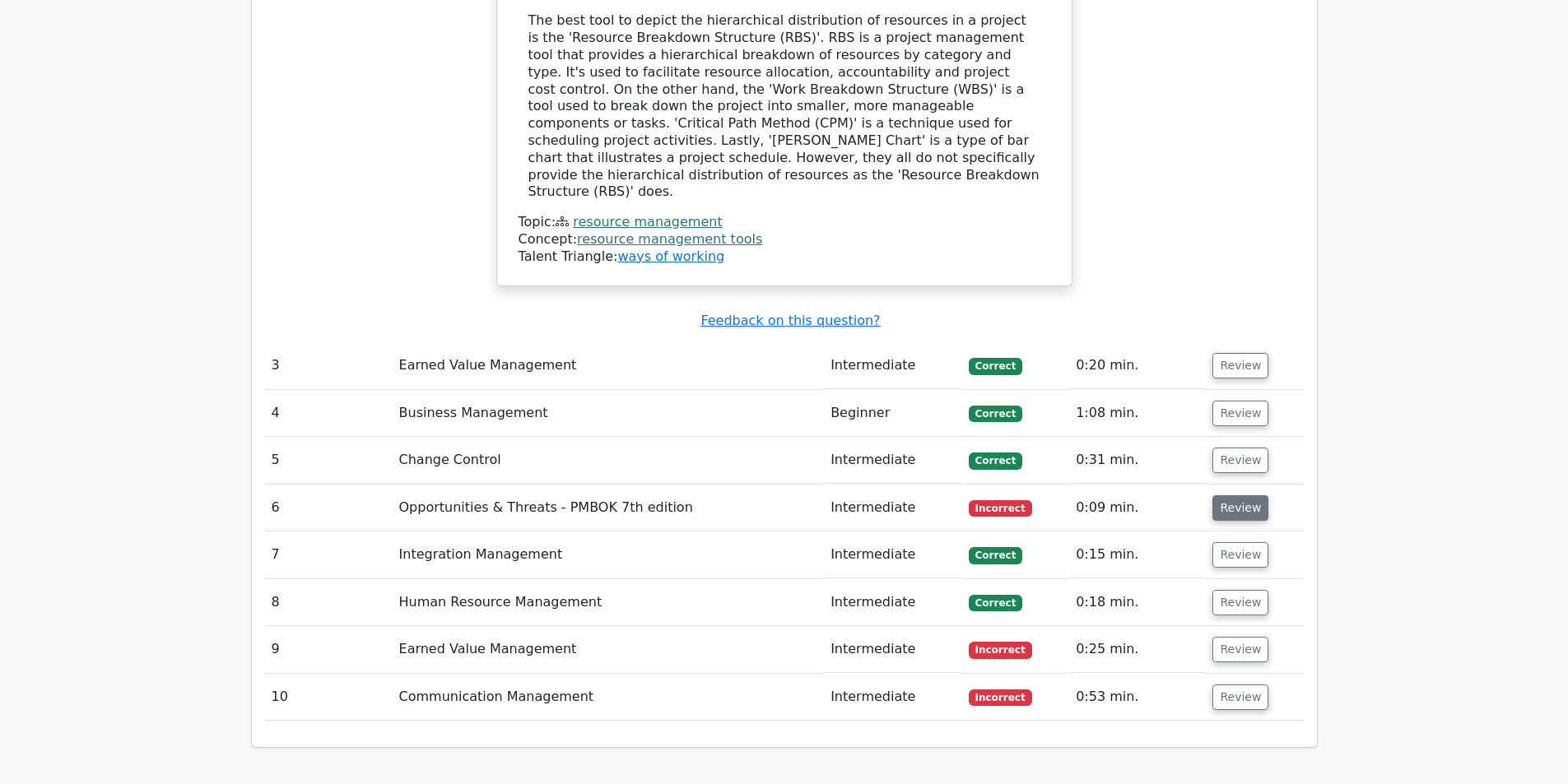
click at [1235, 495] on button "Review" at bounding box center [1240, 508] width 56 height 26
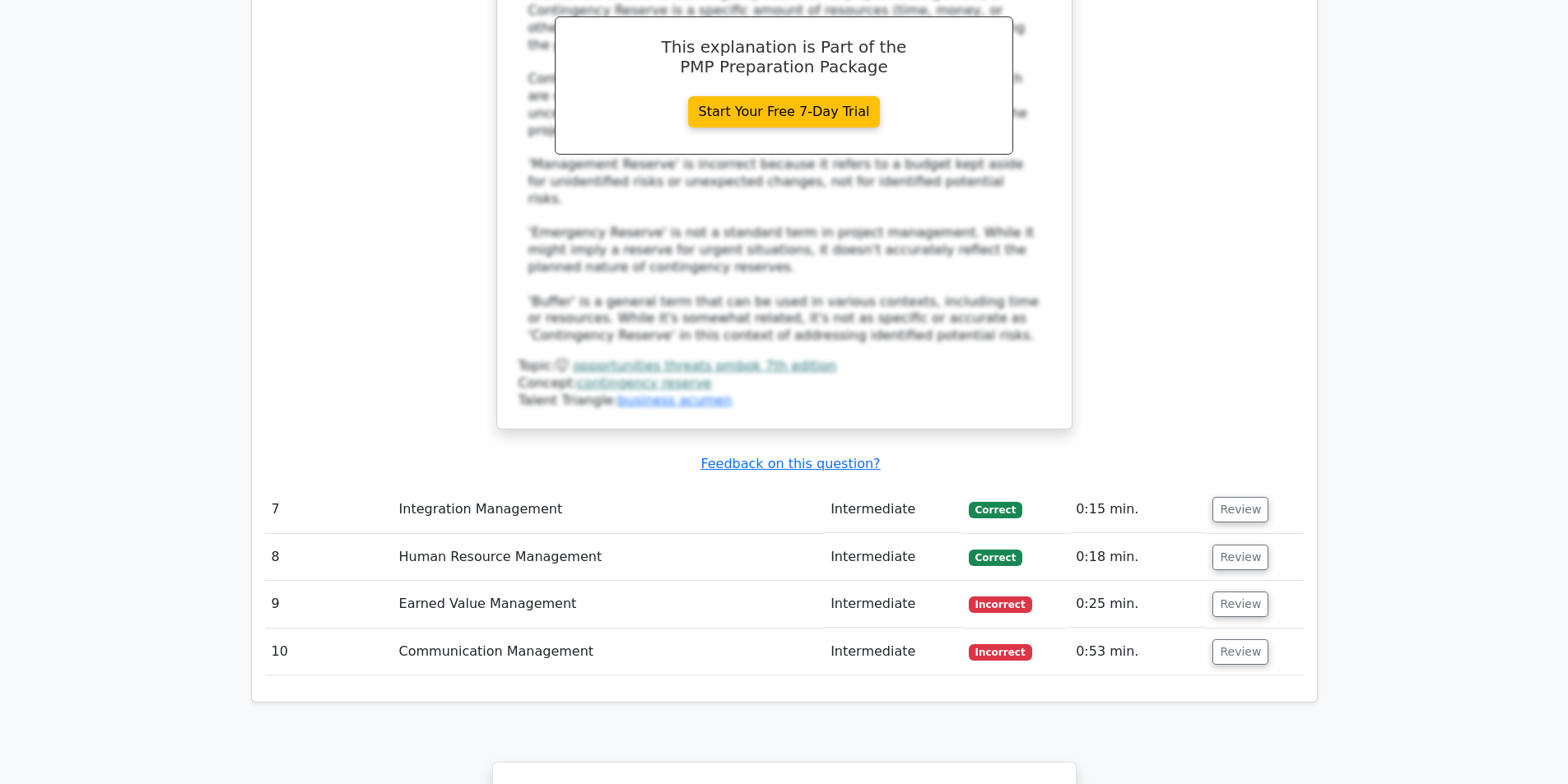
scroll to position [4031, 0]
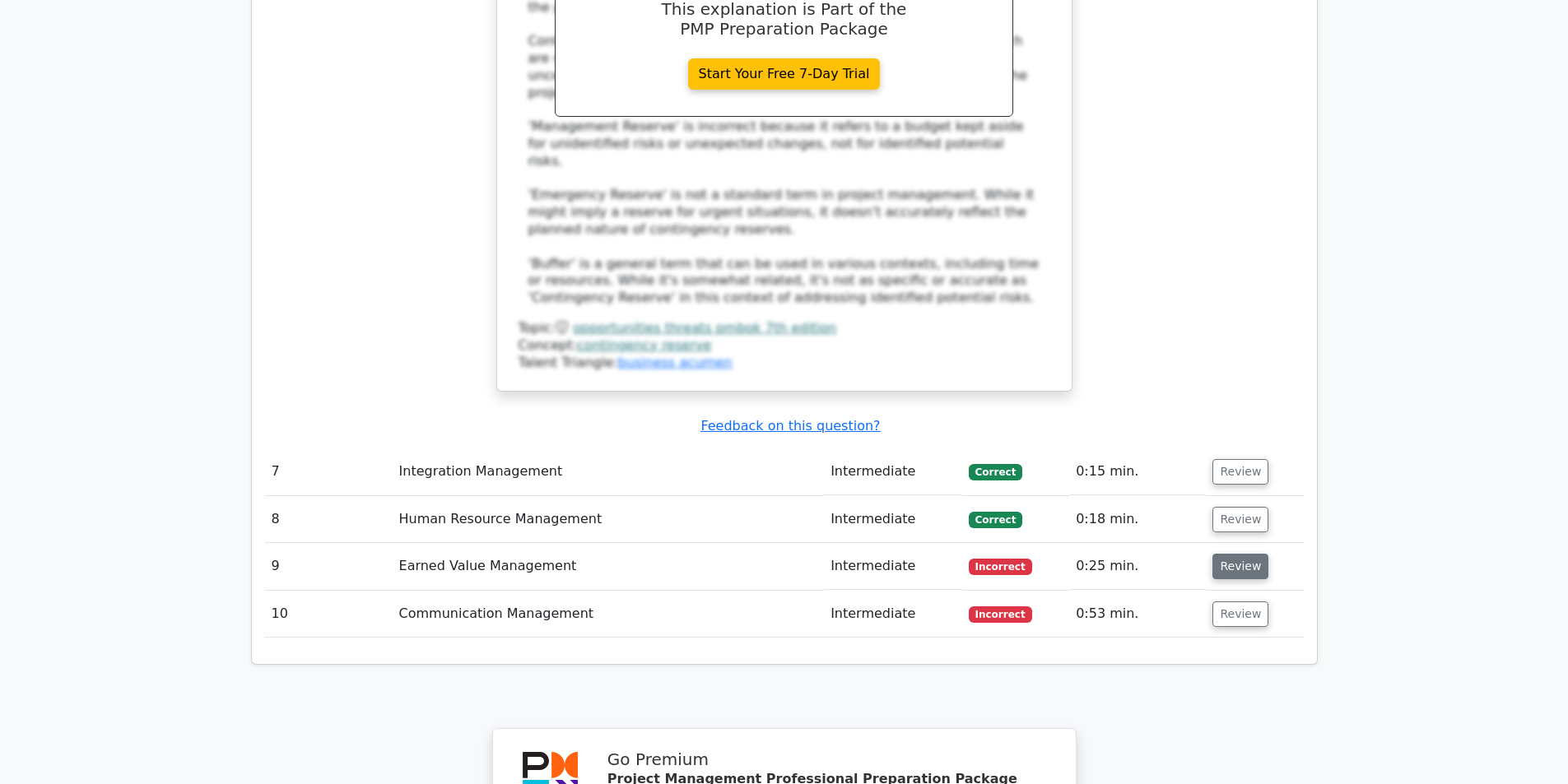
click at [1242, 554] on button "Review" at bounding box center [1240, 567] width 56 height 26
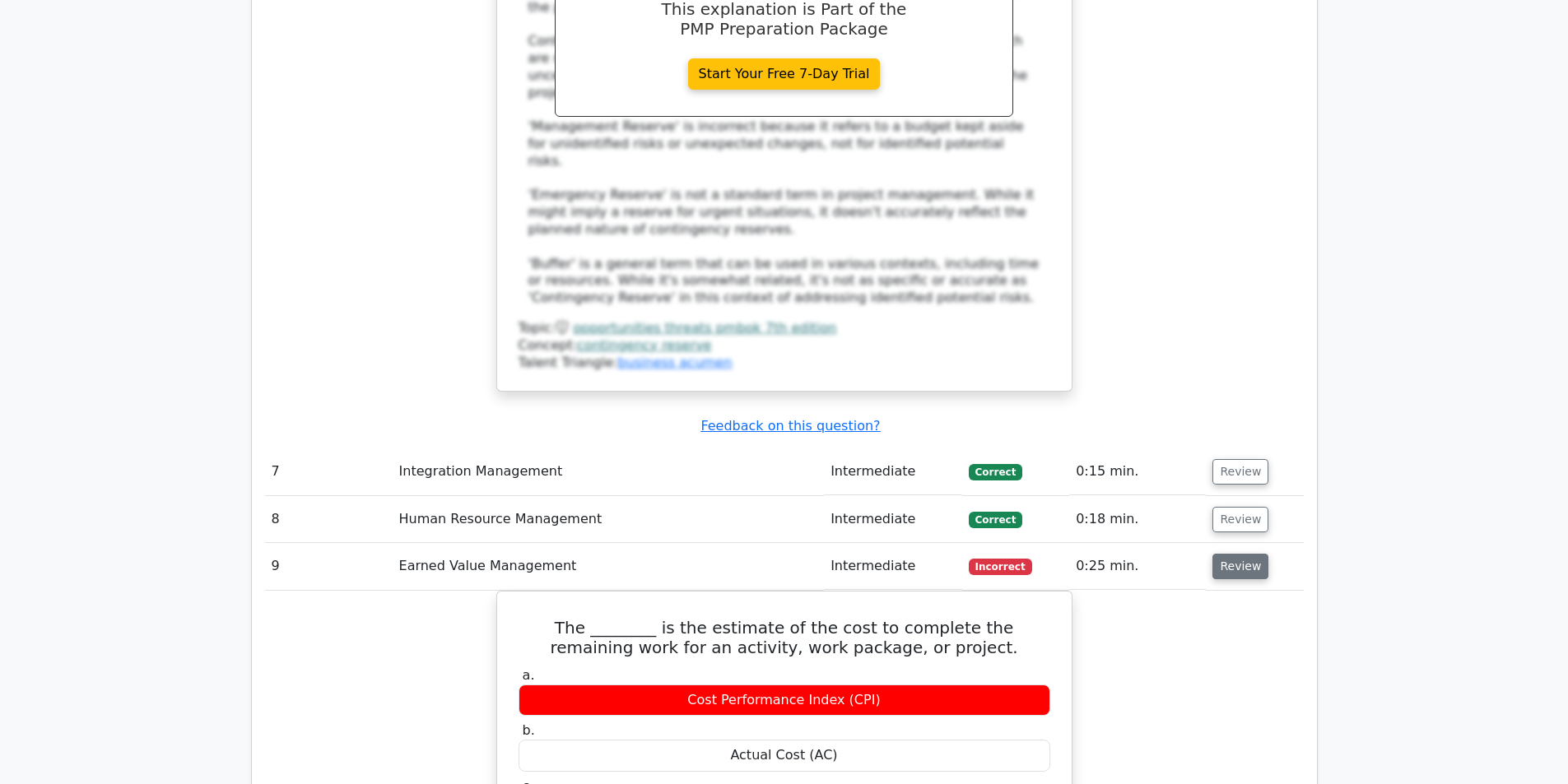
click at [1217, 554] on button "Review" at bounding box center [1240, 567] width 56 height 26
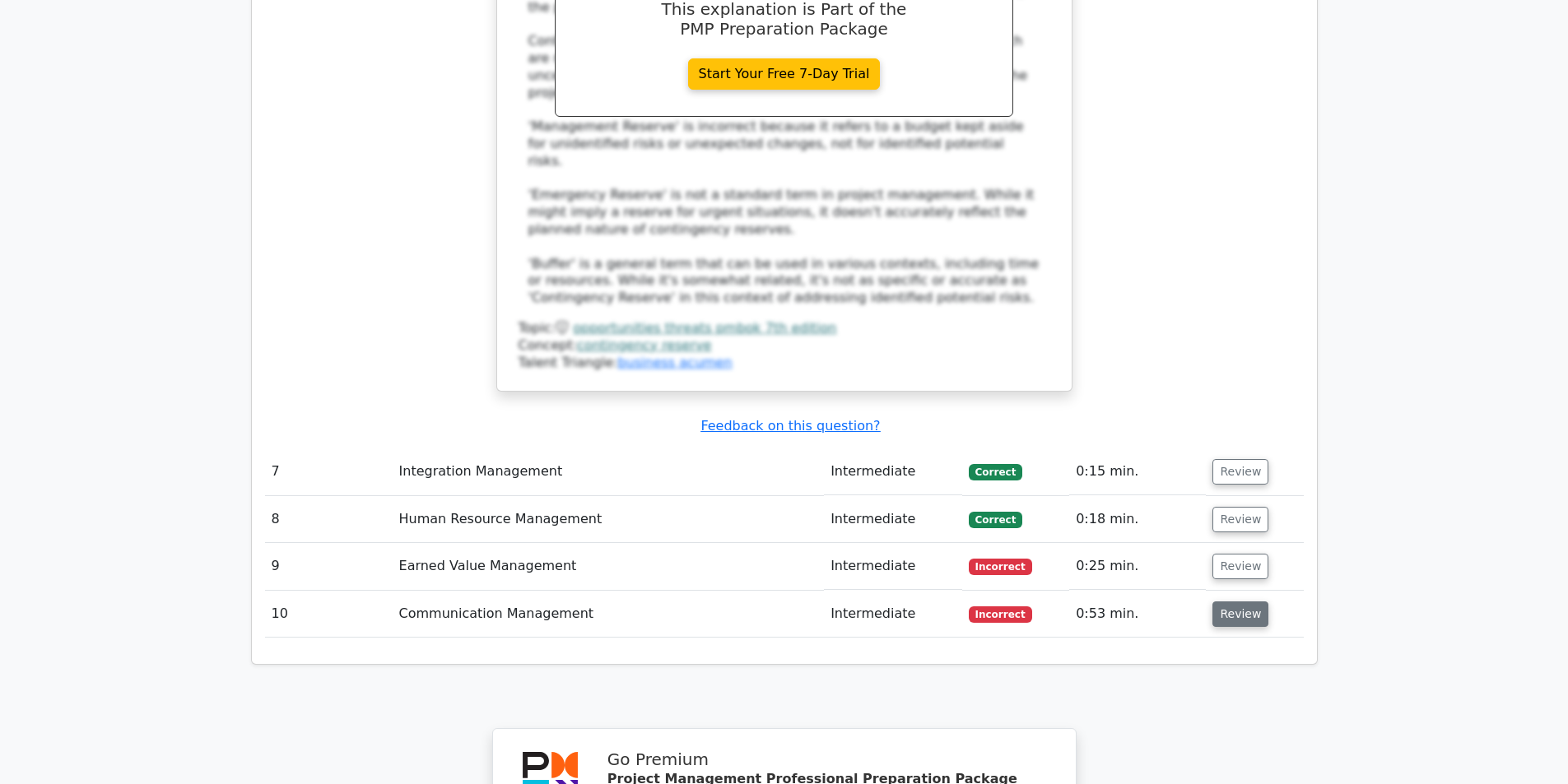
click at [1224, 602] on button "Review" at bounding box center [1240, 614] width 56 height 26
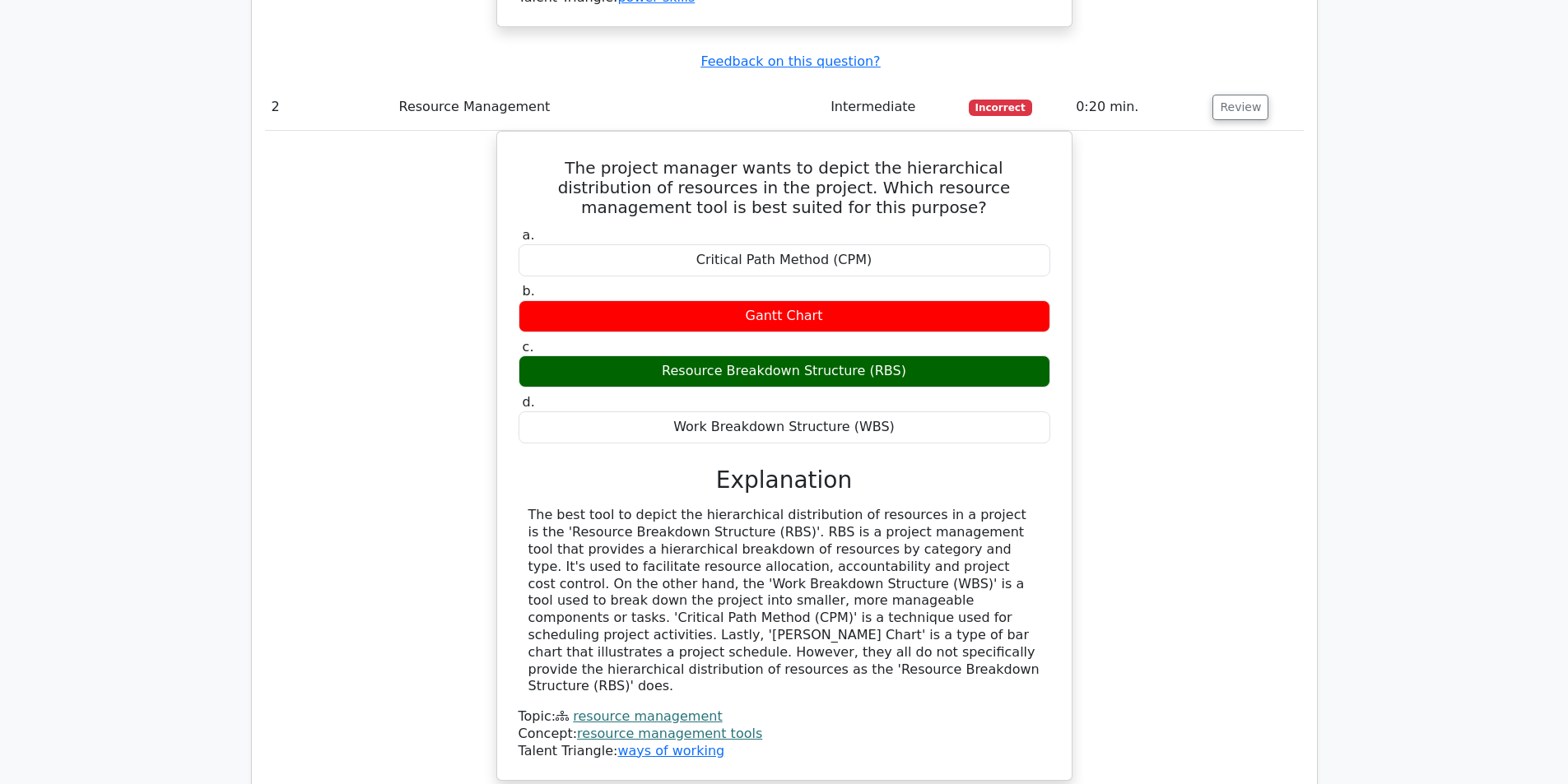
scroll to position [2495, 0]
